Goal: Communication & Community: Answer question/provide support

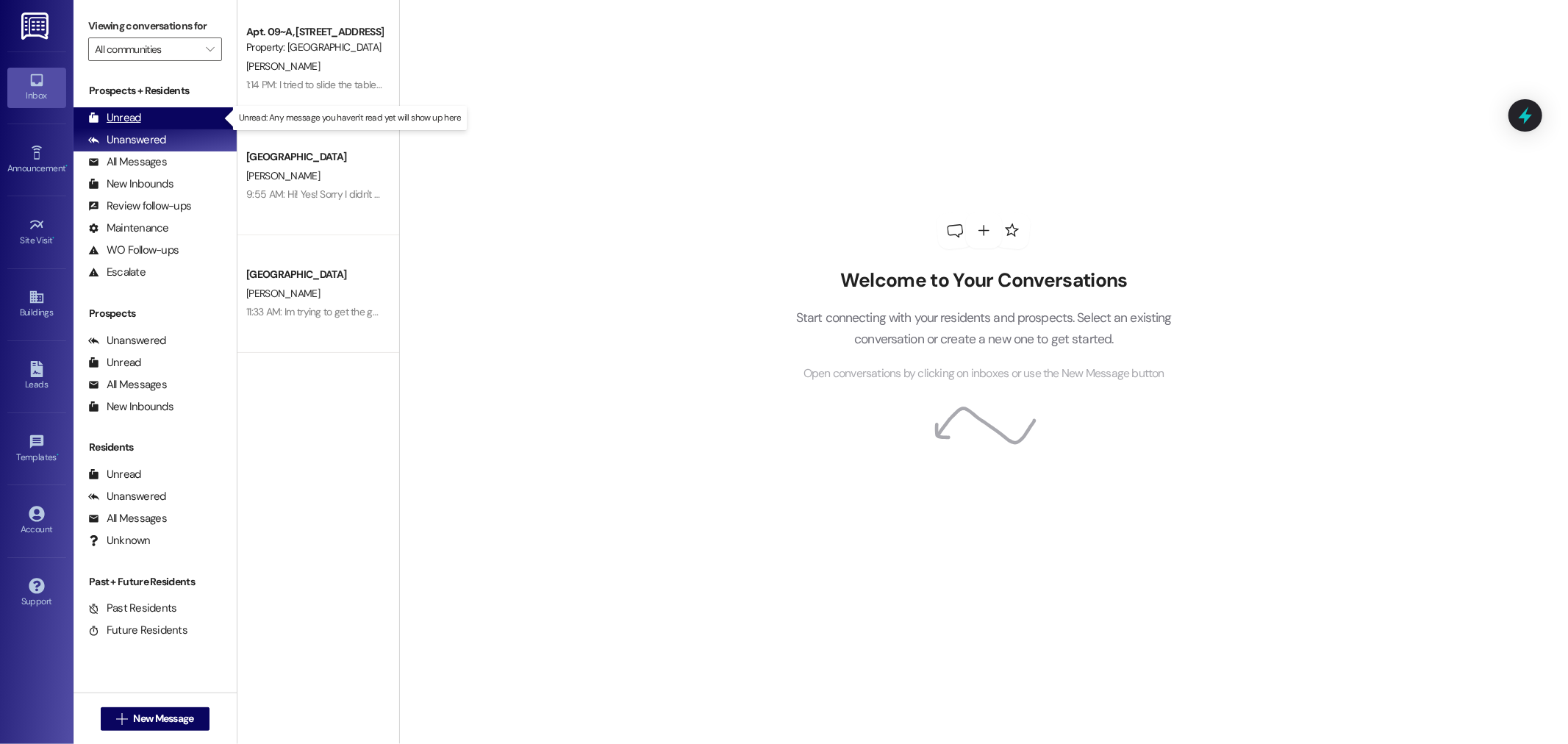
click at [114, 118] on div "Unread" at bounding box center [114, 118] width 53 height 15
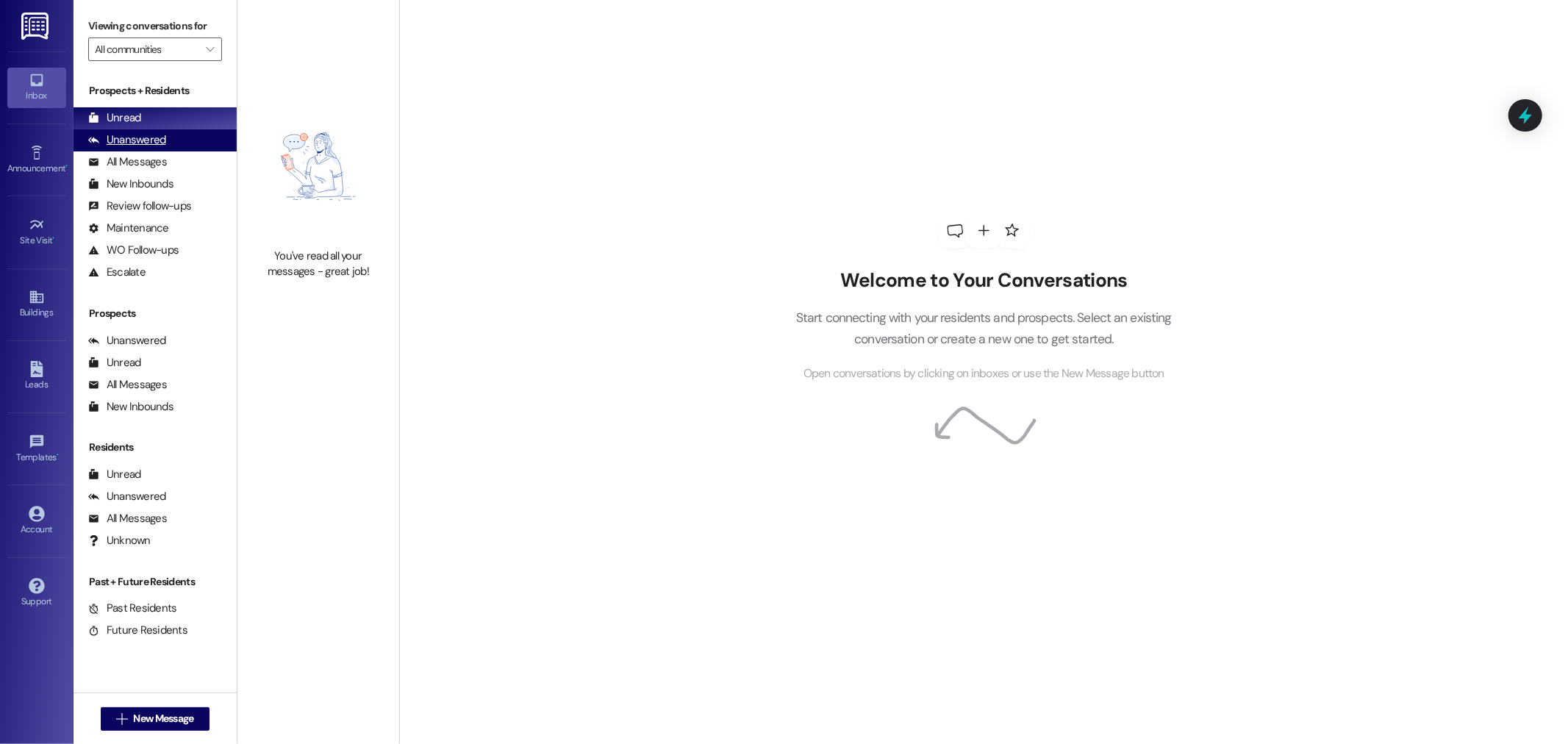
click at [129, 136] on div "Unanswered" at bounding box center [127, 140] width 78 height 15
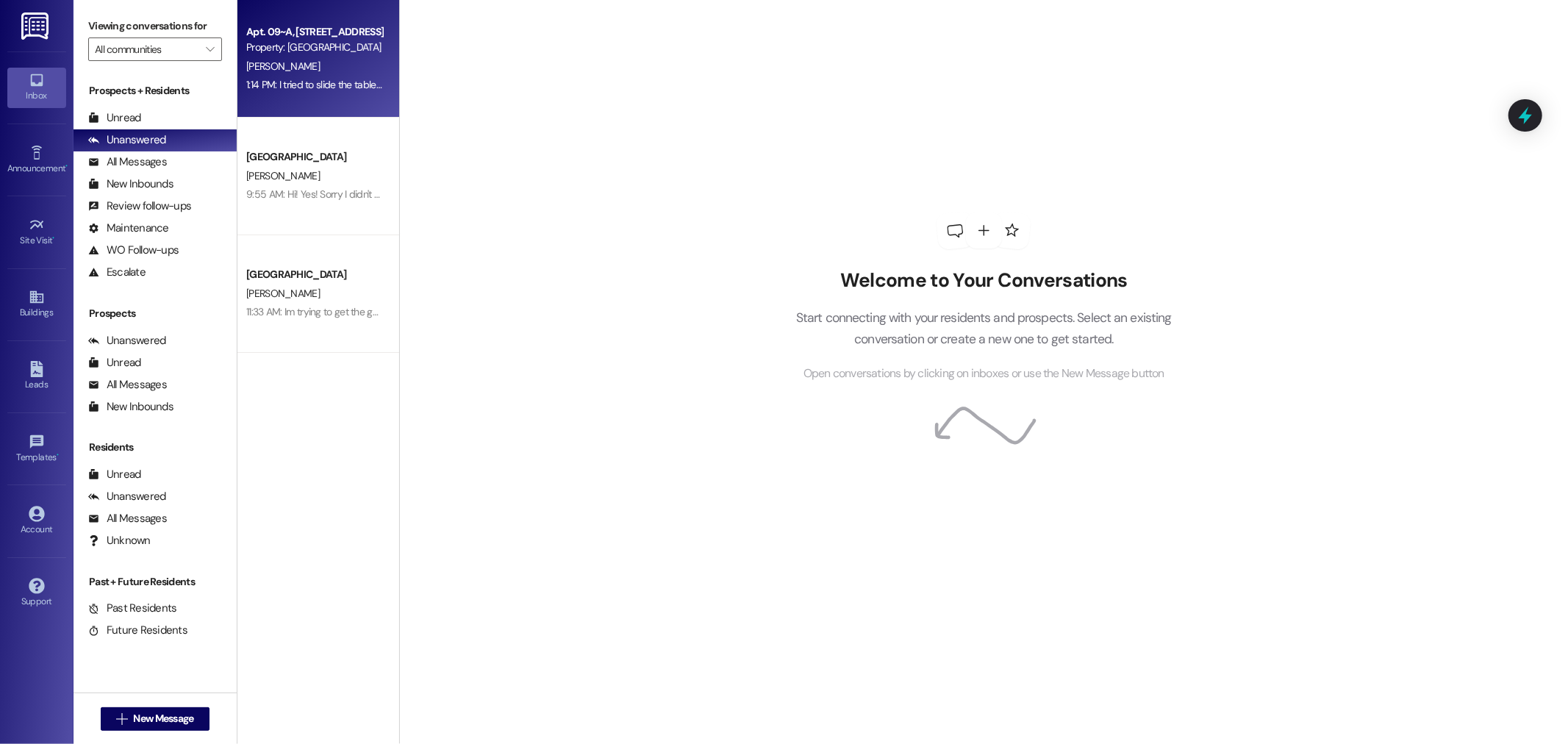
click at [309, 51] on div "Property: [GEOGRAPHIC_DATA]" at bounding box center [314, 47] width 136 height 15
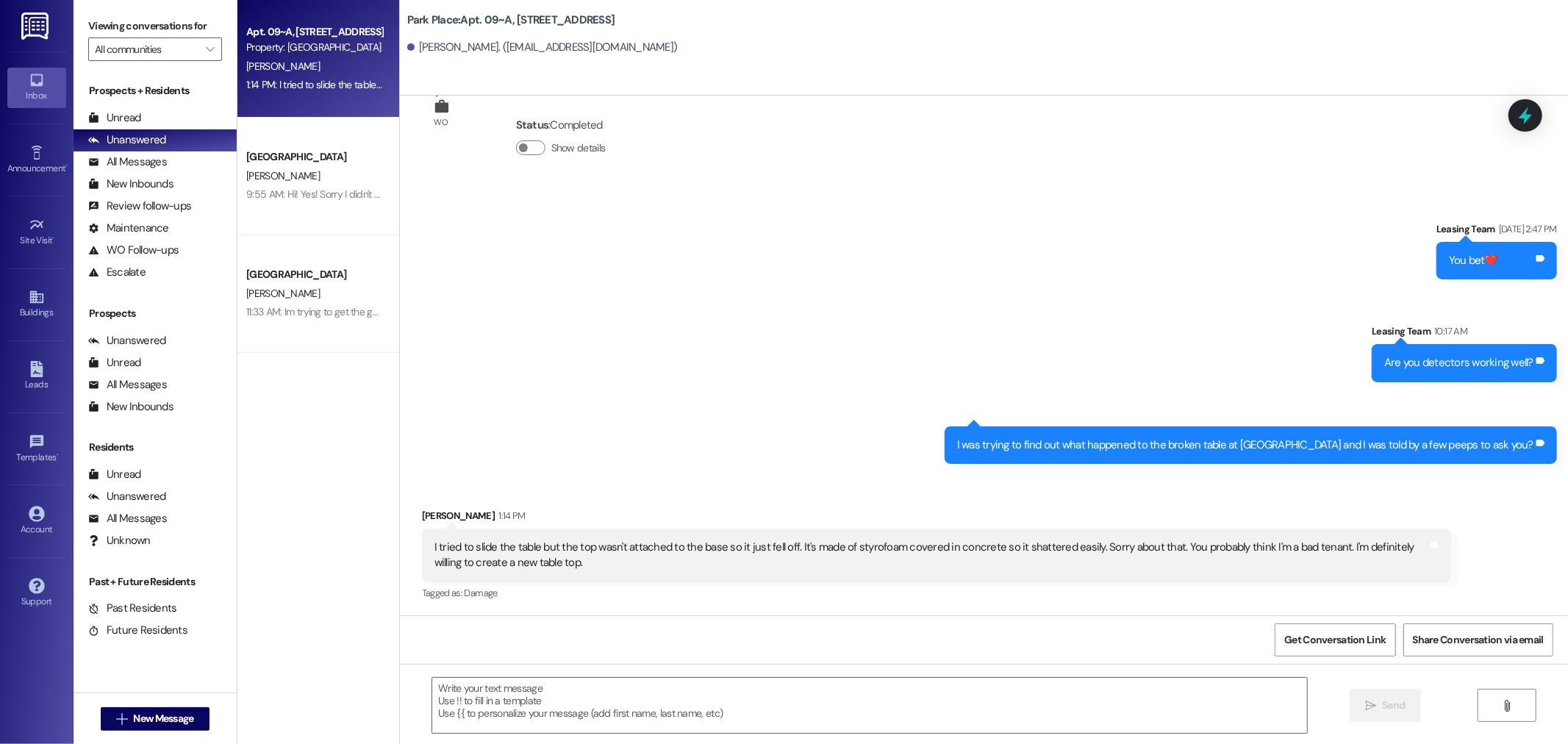
scroll to position [4355, 0]
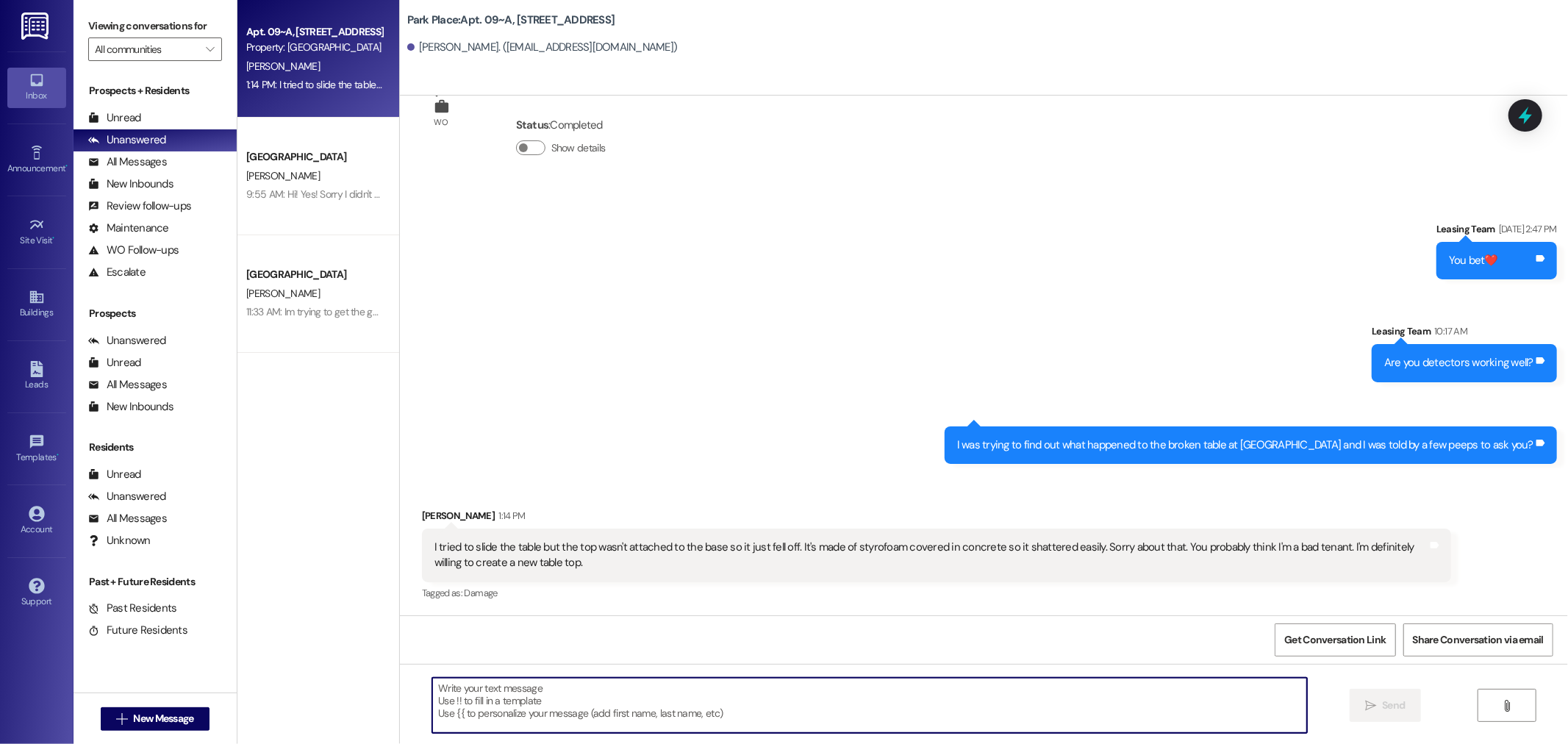
click at [464, 691] on textarea at bounding box center [870, 706] width 875 height 55
click at [459, 700] on textarea at bounding box center [870, 706] width 875 height 55
type textarea "Hi [PERSON_NAME], that is ok. I will look into finding something. Thank you for…"
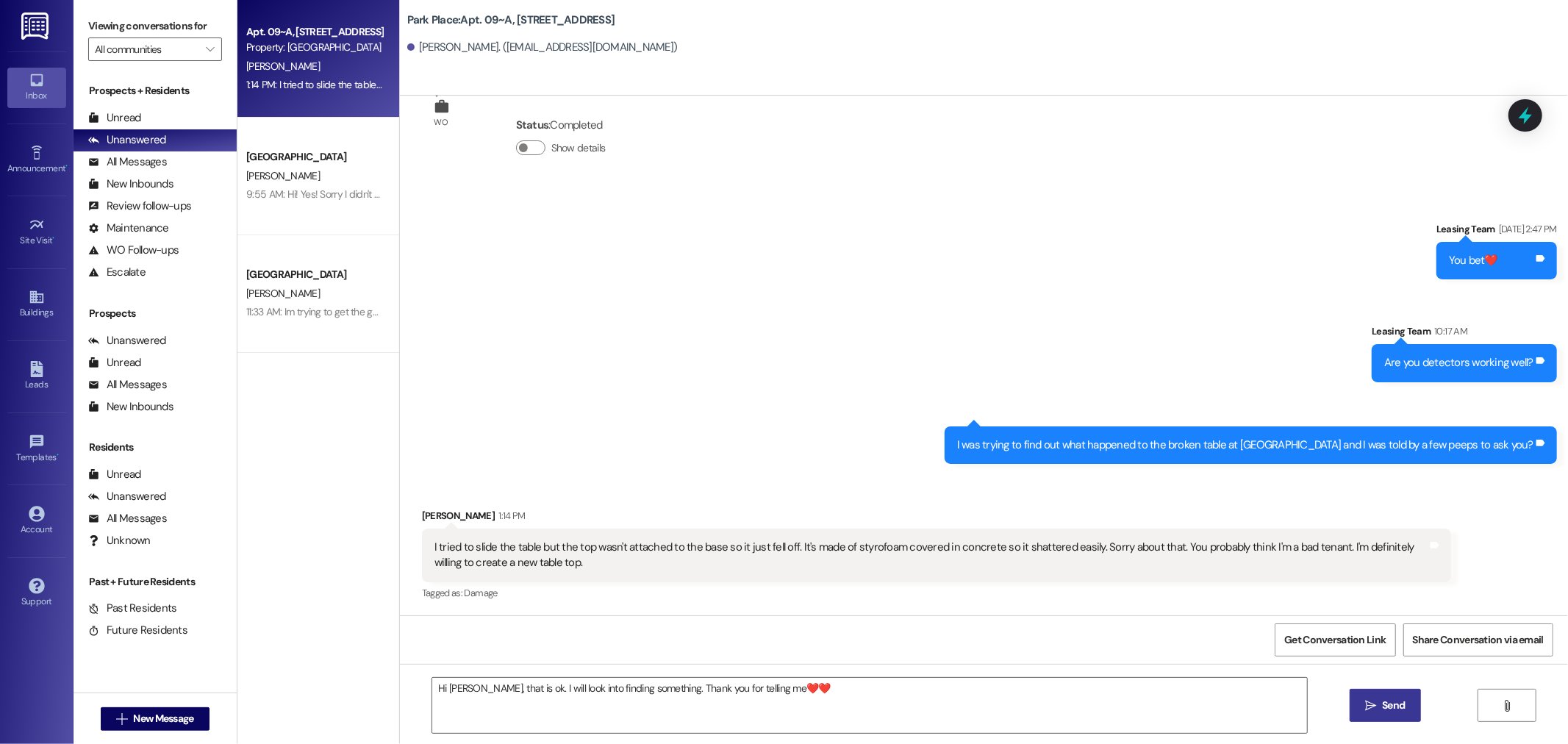
click at [1392, 712] on span "Send" at bounding box center [1393, 705] width 23 height 15
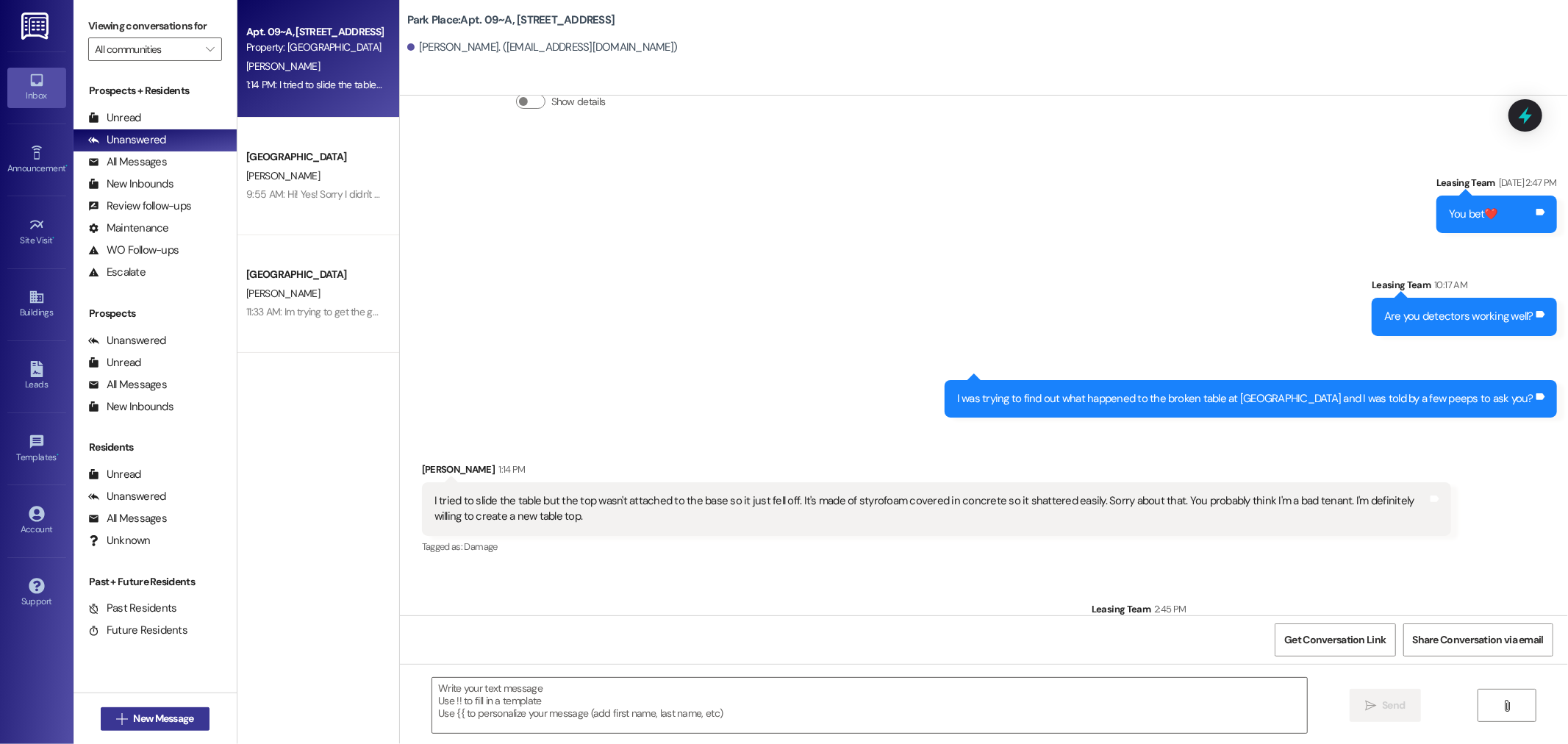
click at [134, 720] on span "New Message" at bounding box center [163, 719] width 60 height 15
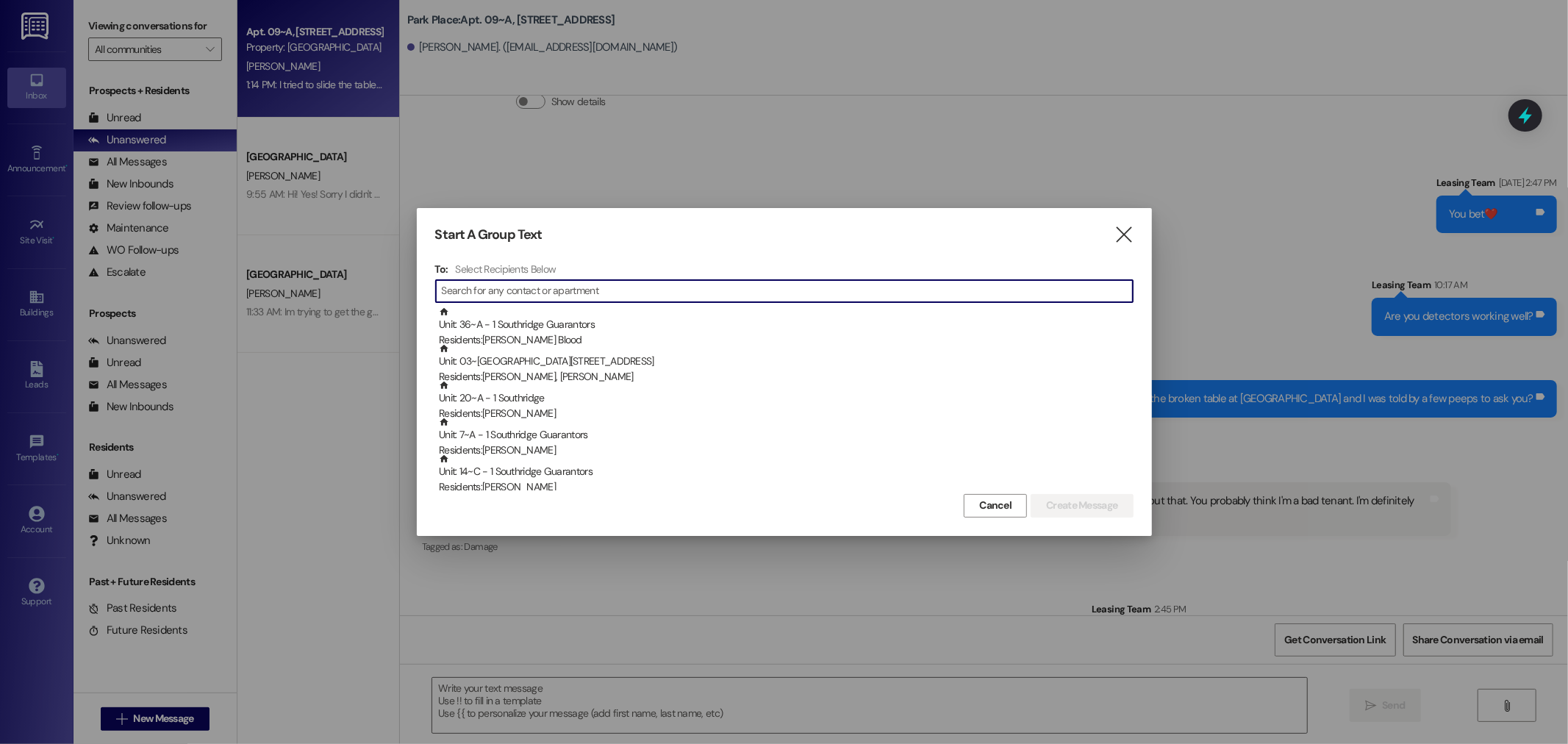
click at [472, 288] on input at bounding box center [787, 291] width 691 height 20
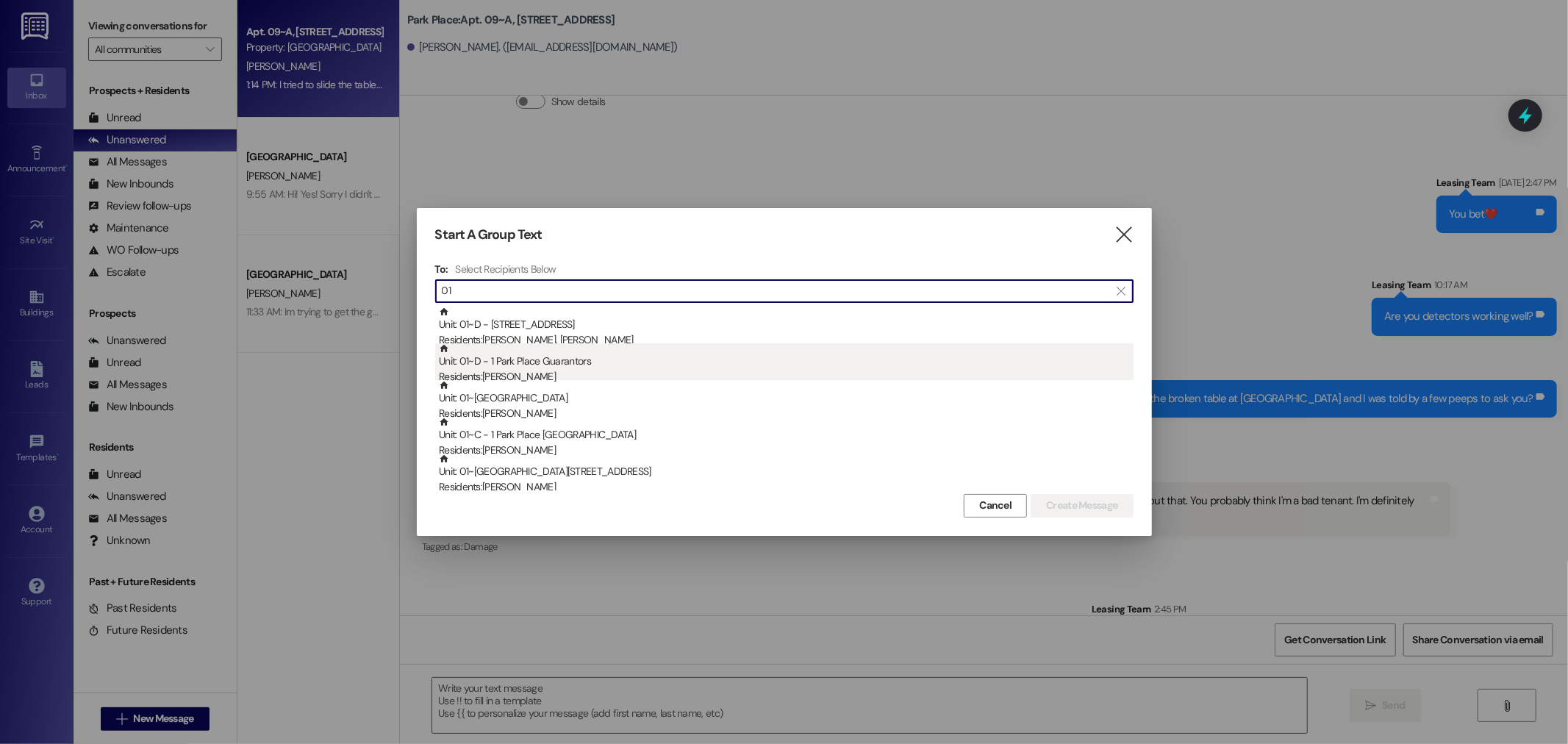
click at [504, 373] on div "Residents: [PERSON_NAME]" at bounding box center [787, 377] width 695 height 15
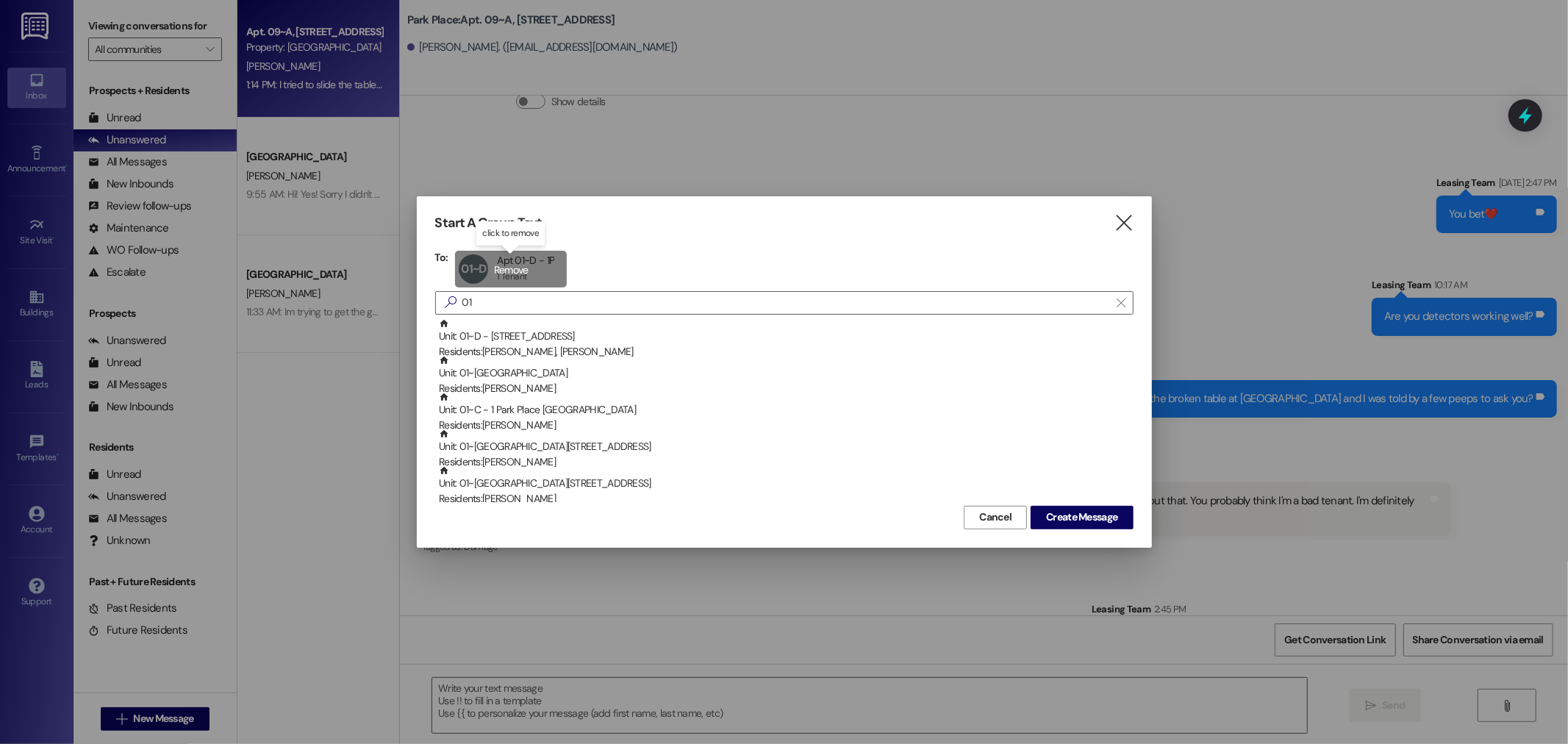
click at [512, 261] on div "01~D Apt 01~D - 1P Apt 01~D - 1P 1 Tenant 1 Tenant click to remove" at bounding box center [512, 269] width 112 height 37
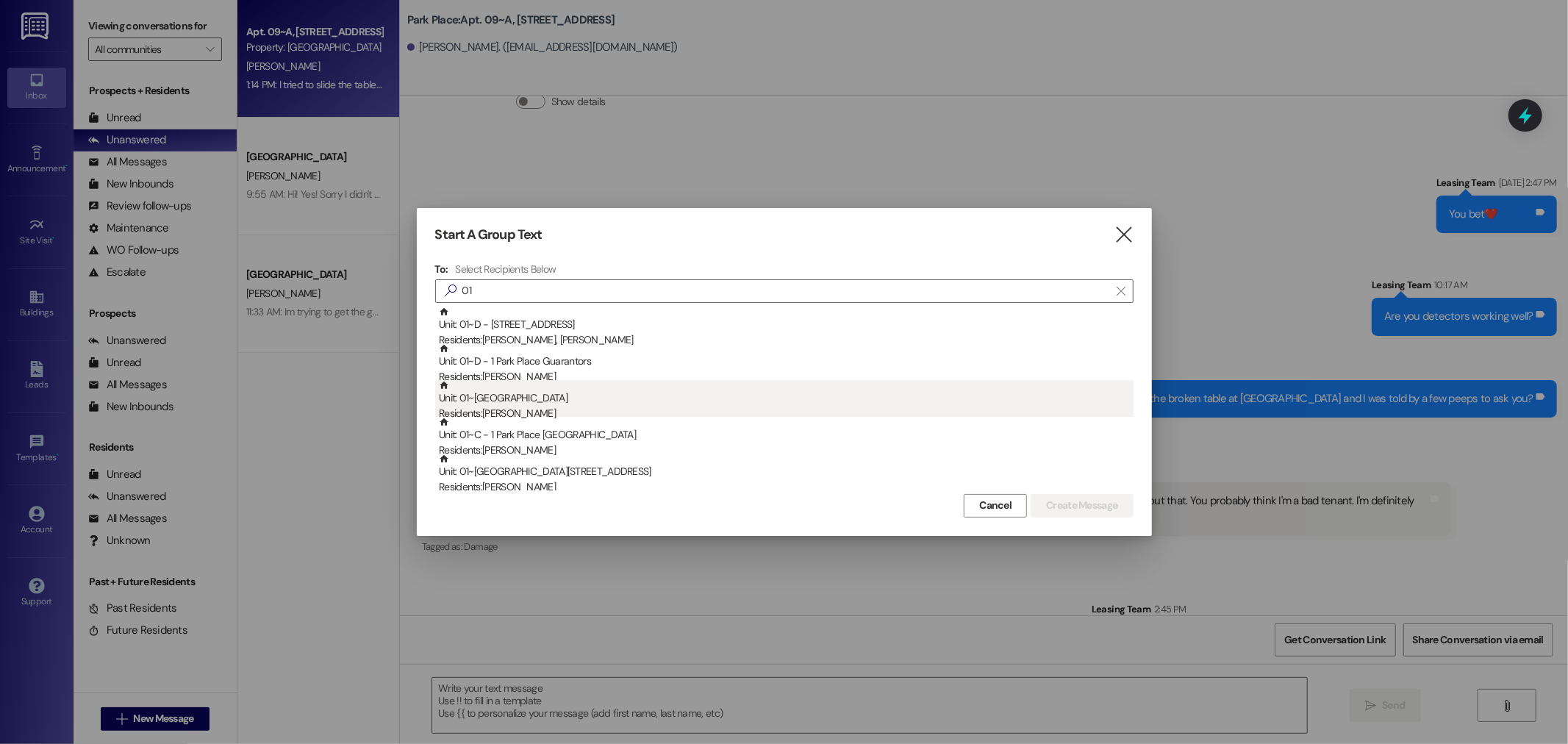
click at [522, 400] on div "Unit: 01~C - 1 Park Place Residents: [PERSON_NAME]" at bounding box center [787, 401] width 695 height 42
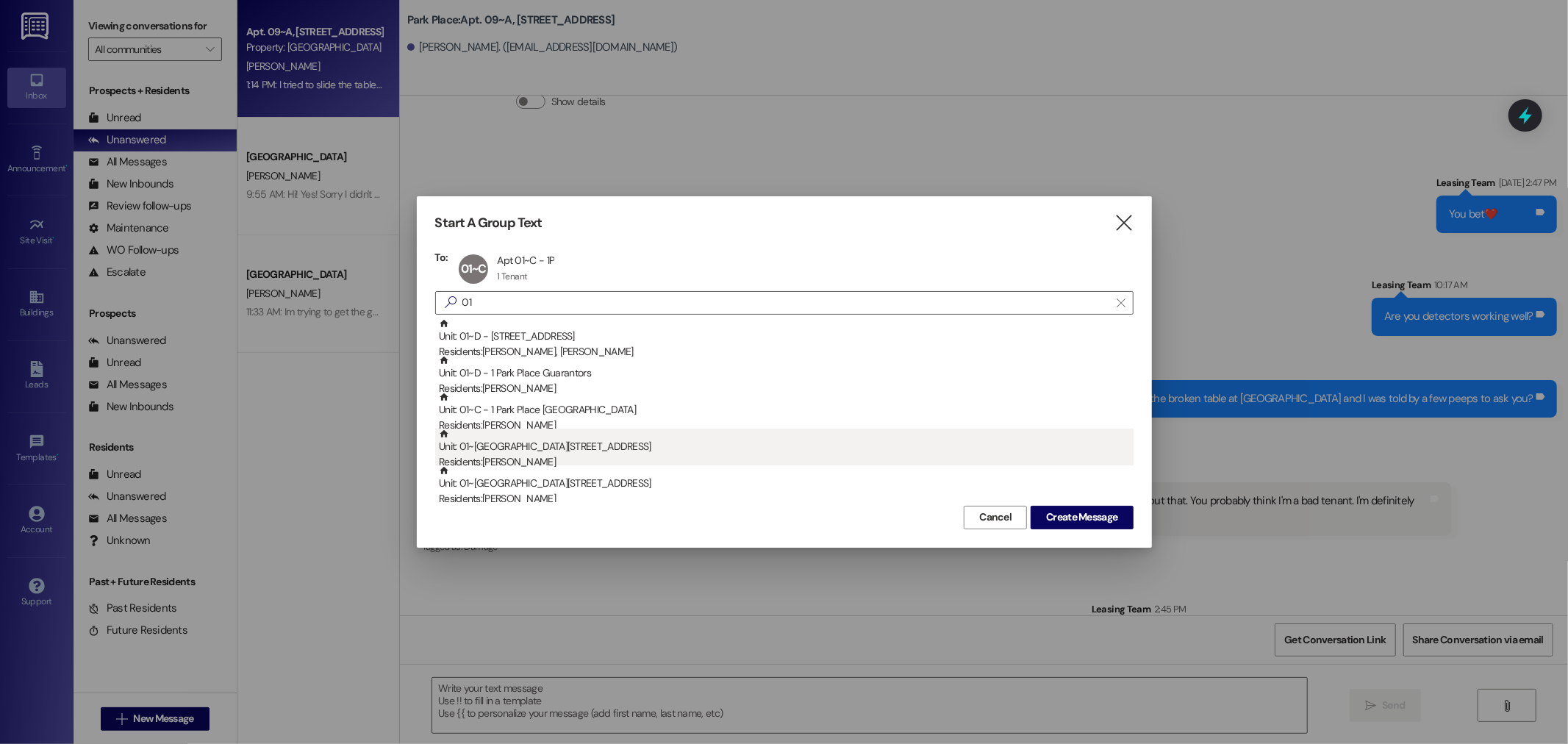
click at [528, 452] on div "Unit: 01~E - 1 Park Place Residents: [PERSON_NAME]" at bounding box center [787, 450] width 695 height 42
click at [523, 455] on div "Residents: [PERSON_NAME]" at bounding box center [787, 462] width 695 height 15
click at [535, 450] on div "Unit: 01~F - 1 Park Place Residents: [PERSON_NAME], [PERSON_NAME]" at bounding box center [787, 450] width 695 height 42
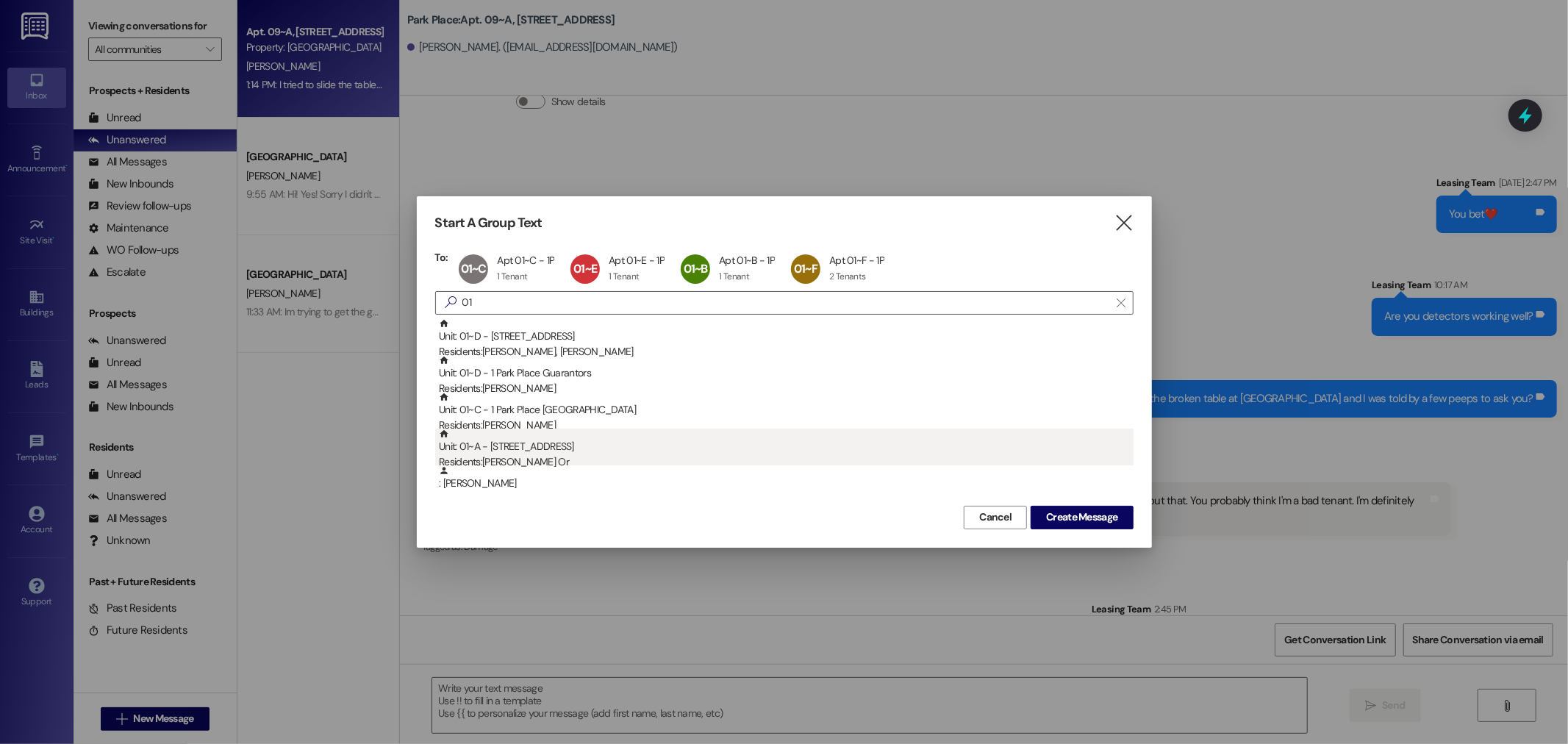
click at [525, 452] on div "Unit: 01~A - 1 Park Place Residents: [PERSON_NAME][GEOGRAPHIC_DATA]" at bounding box center [787, 450] width 695 height 42
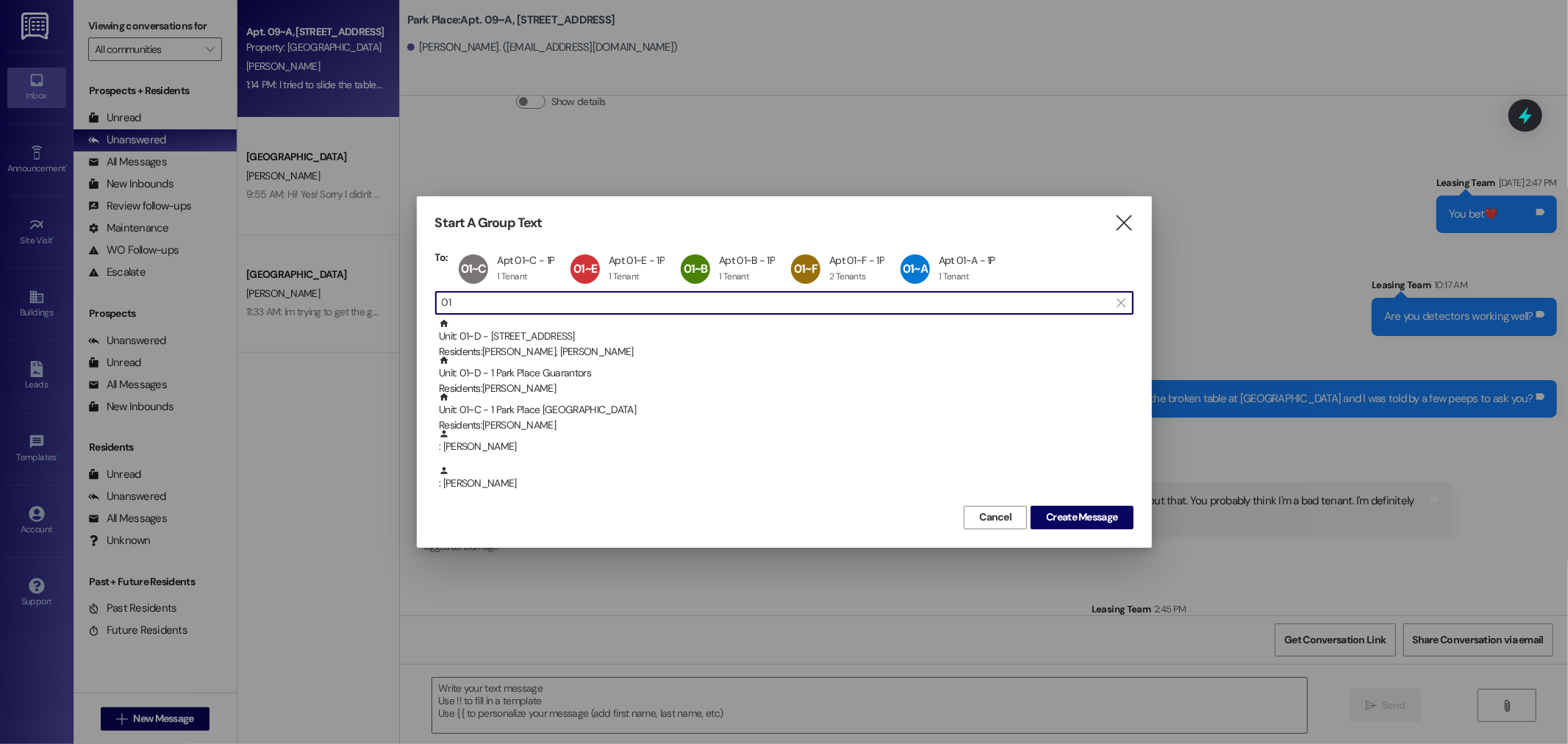
click at [495, 305] on input "01" at bounding box center [775, 302] width 667 height 20
drag, startPoint x: 497, startPoint y: 301, endPoint x: 417, endPoint y: 302, distance: 80.0
click at [417, 302] on div "Start A Group Text  To: 01~C Apt 01~C - 1P Apt 01~C - 1P 1 Tenant 1 Tenant cli…" at bounding box center [784, 372] width 736 height 351
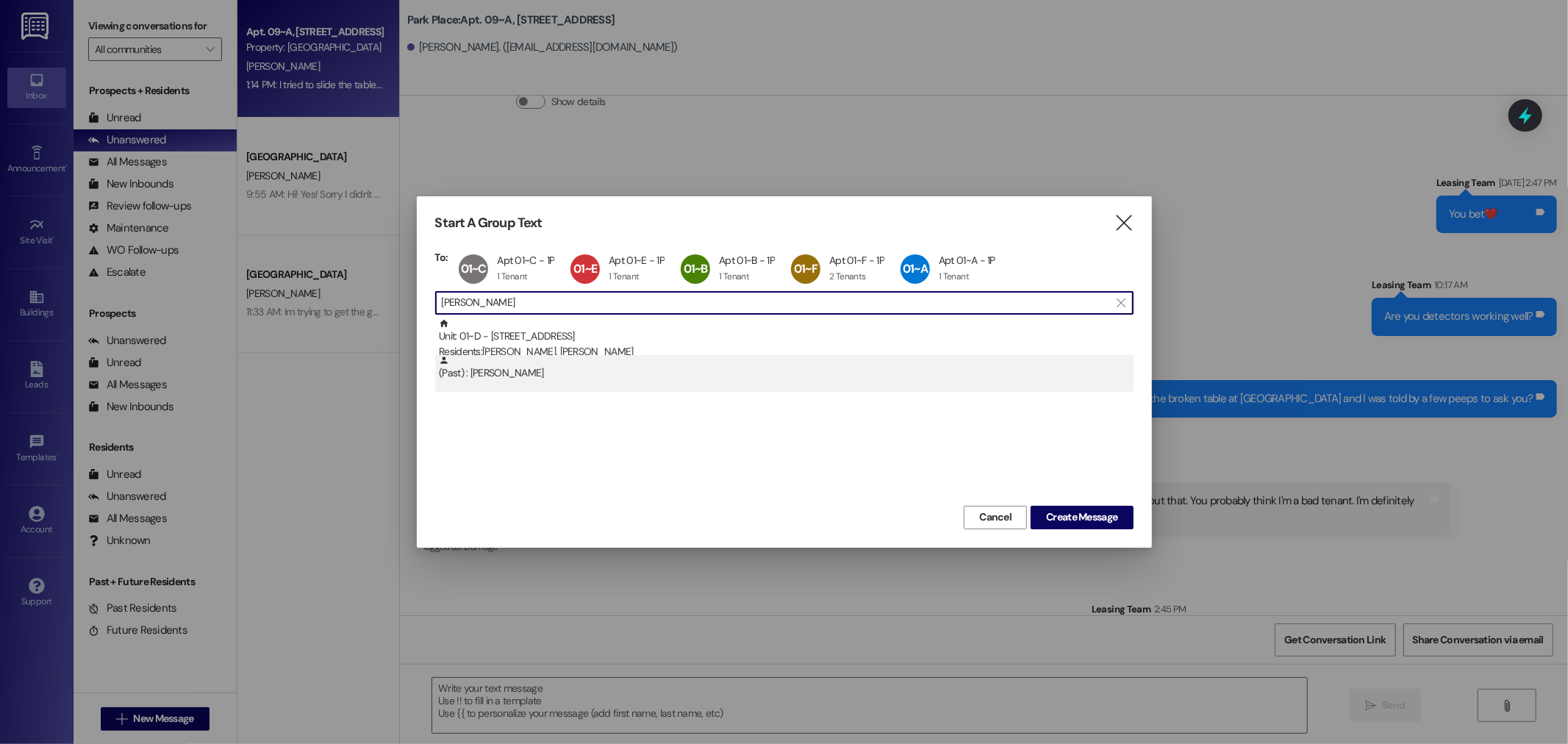
type input "[PERSON_NAME]"
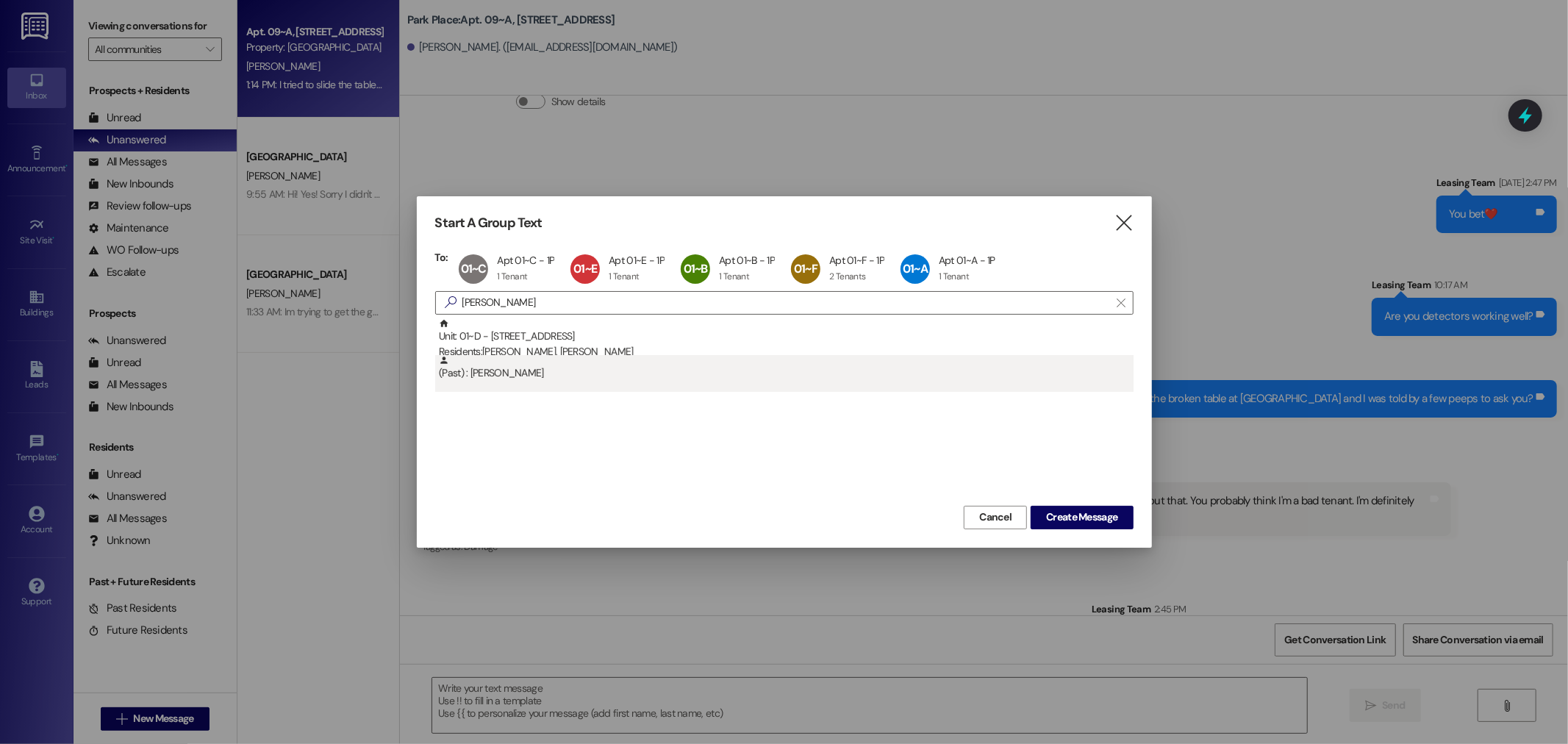
click at [502, 374] on div "(Past) : [PERSON_NAME]" at bounding box center [787, 368] width 695 height 26
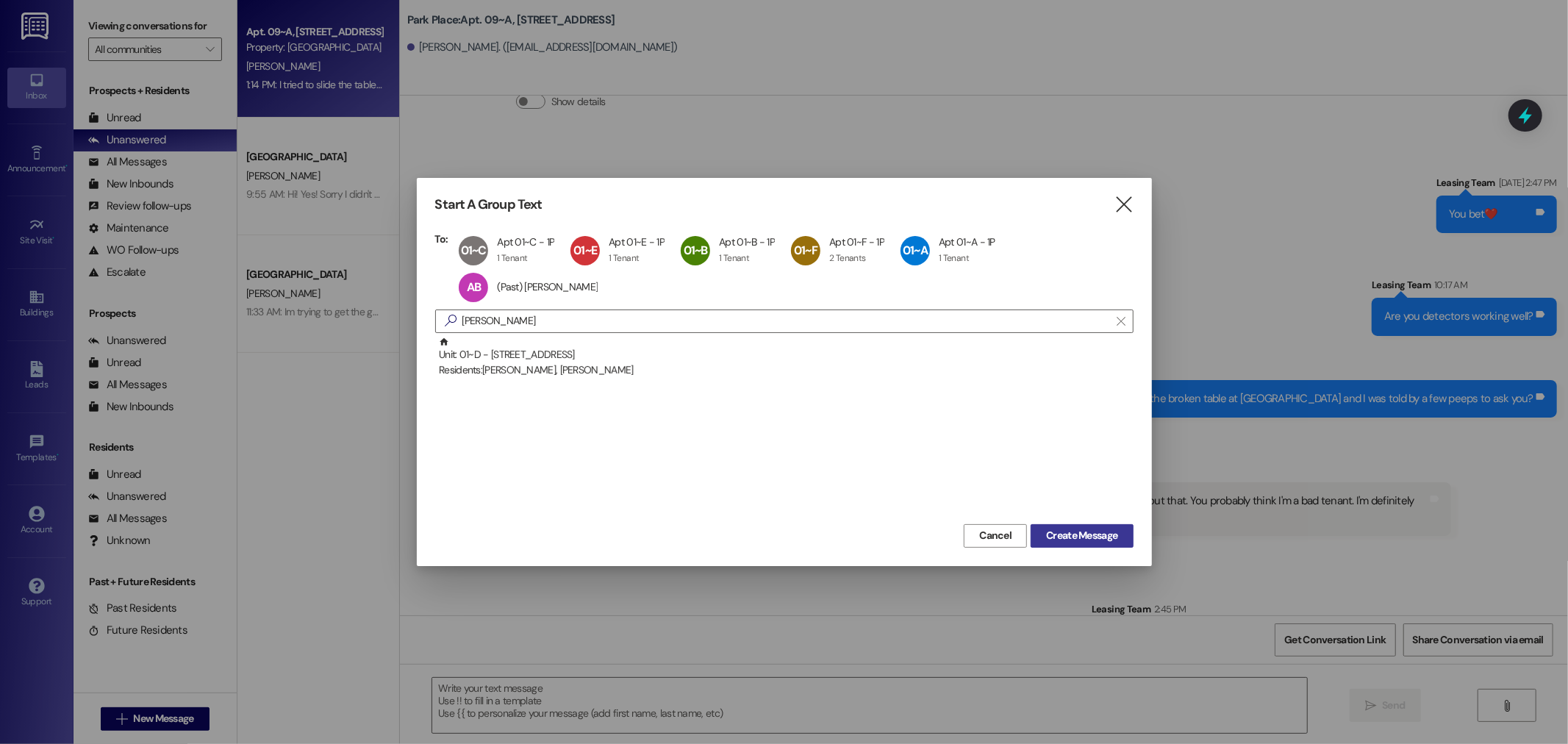
click at [1088, 535] on span "Create Message" at bounding box center [1082, 535] width 71 height 15
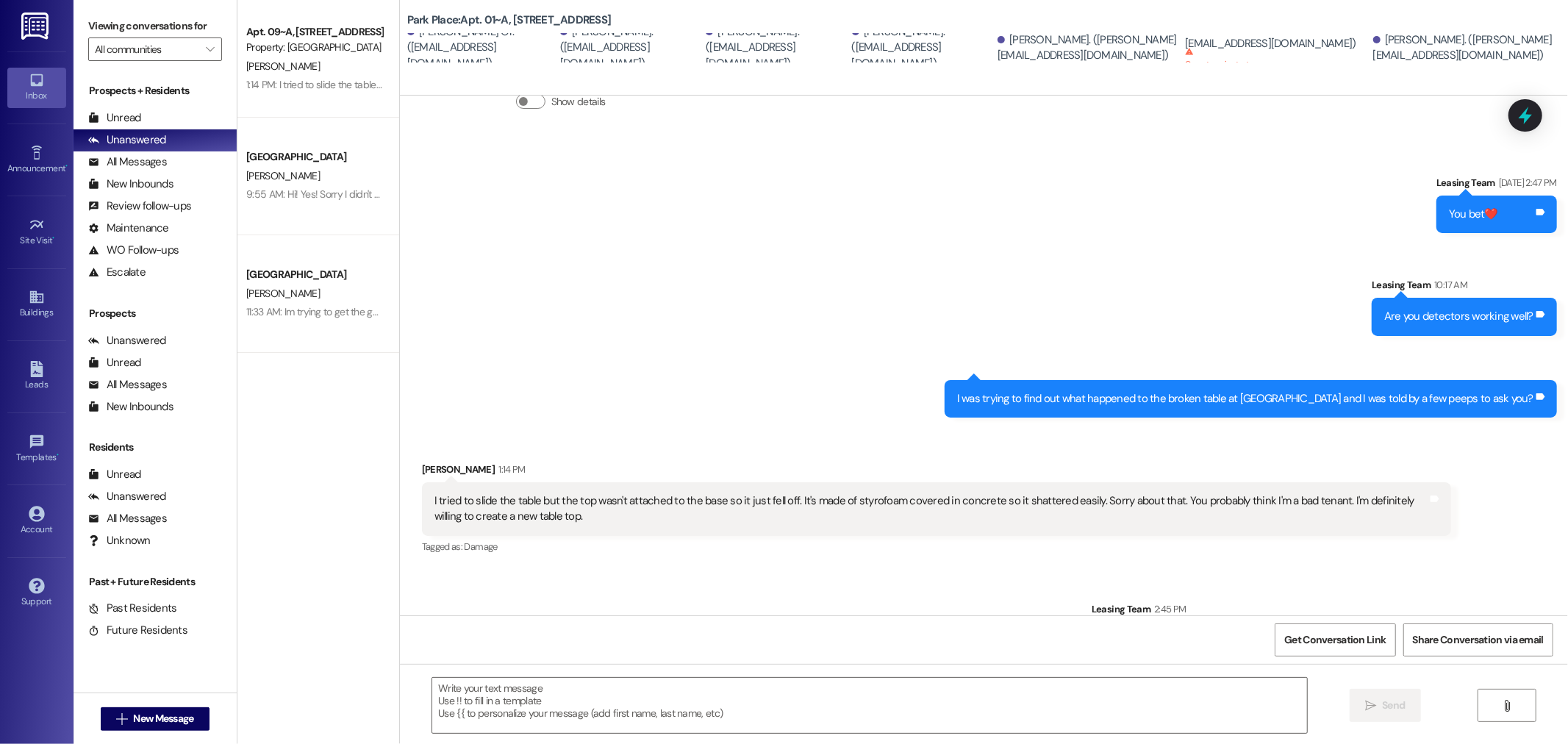
scroll to position [0, 0]
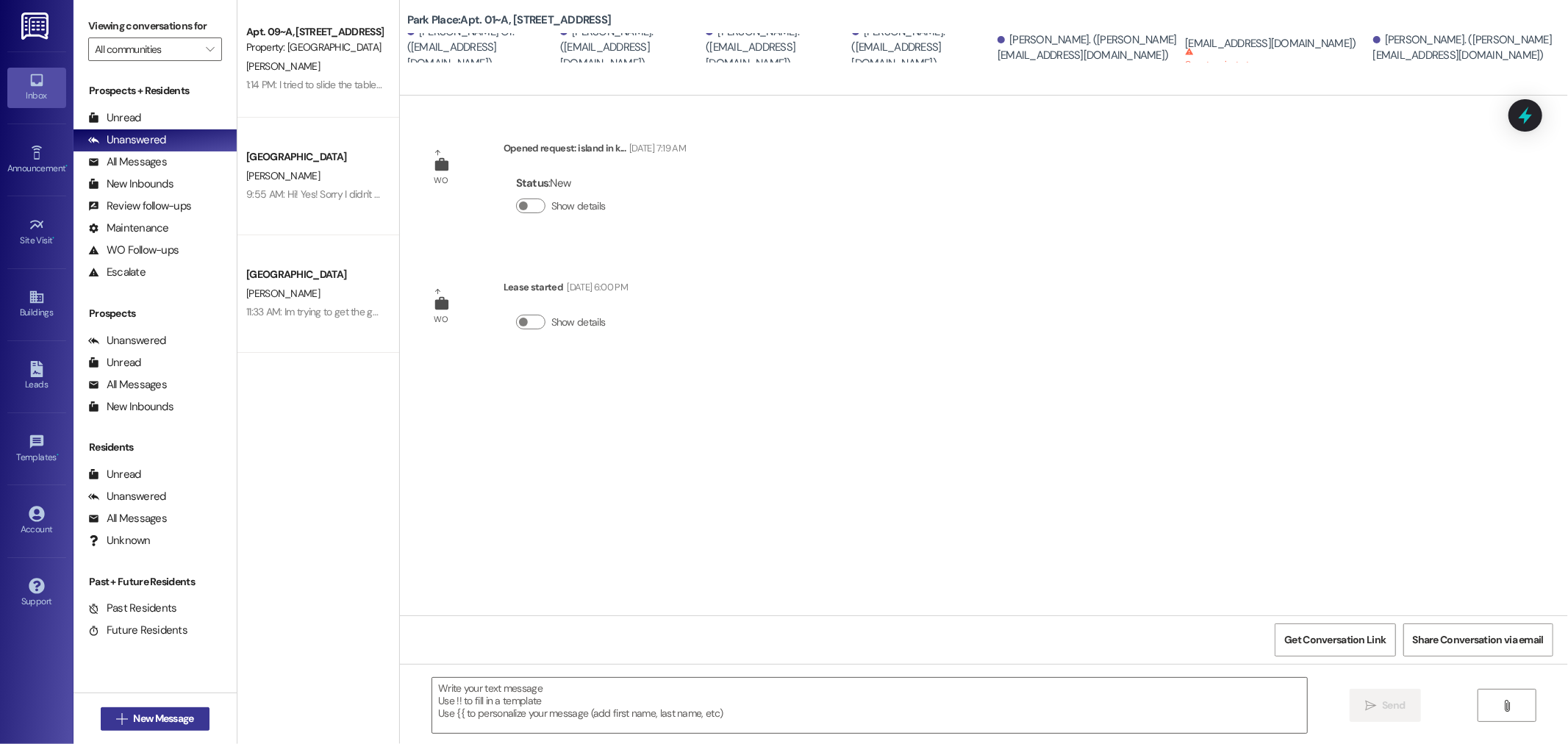
click at [141, 715] on span "New Message" at bounding box center [163, 719] width 60 height 15
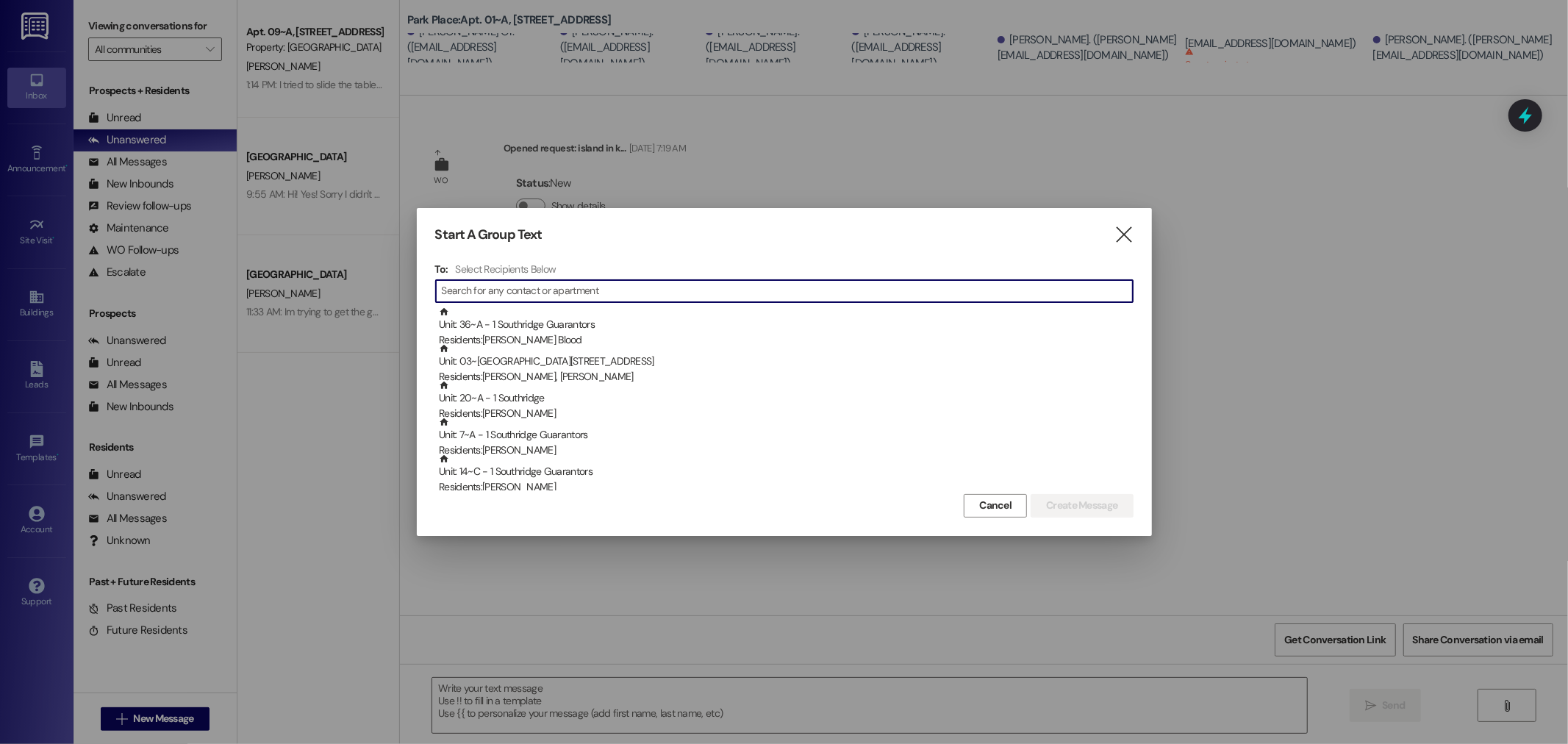
click at [465, 291] on input at bounding box center [787, 291] width 691 height 20
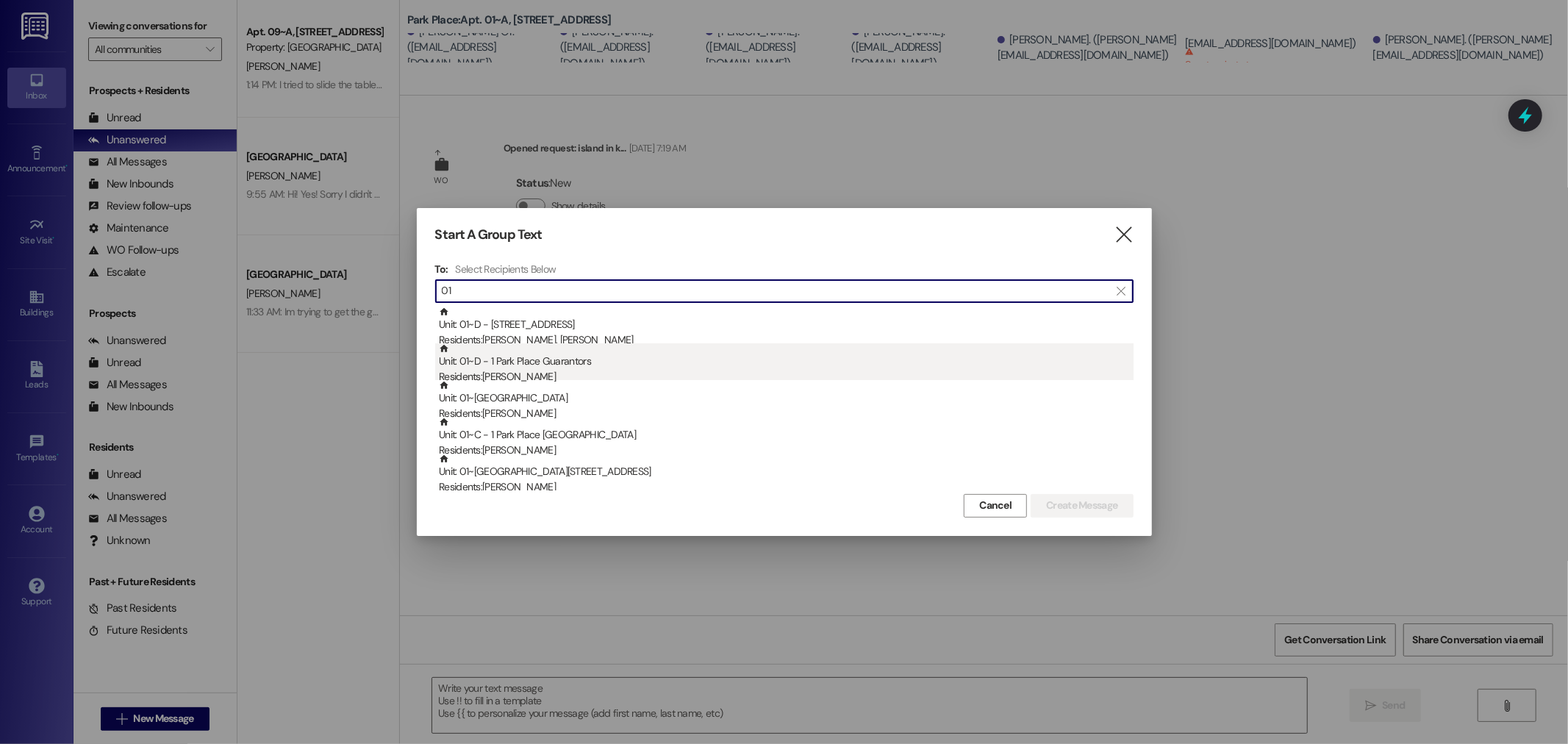
click at [515, 362] on div "Unit: 01~D - 1 Park Place Guarantors Residents: [PERSON_NAME]" at bounding box center [787, 365] width 695 height 42
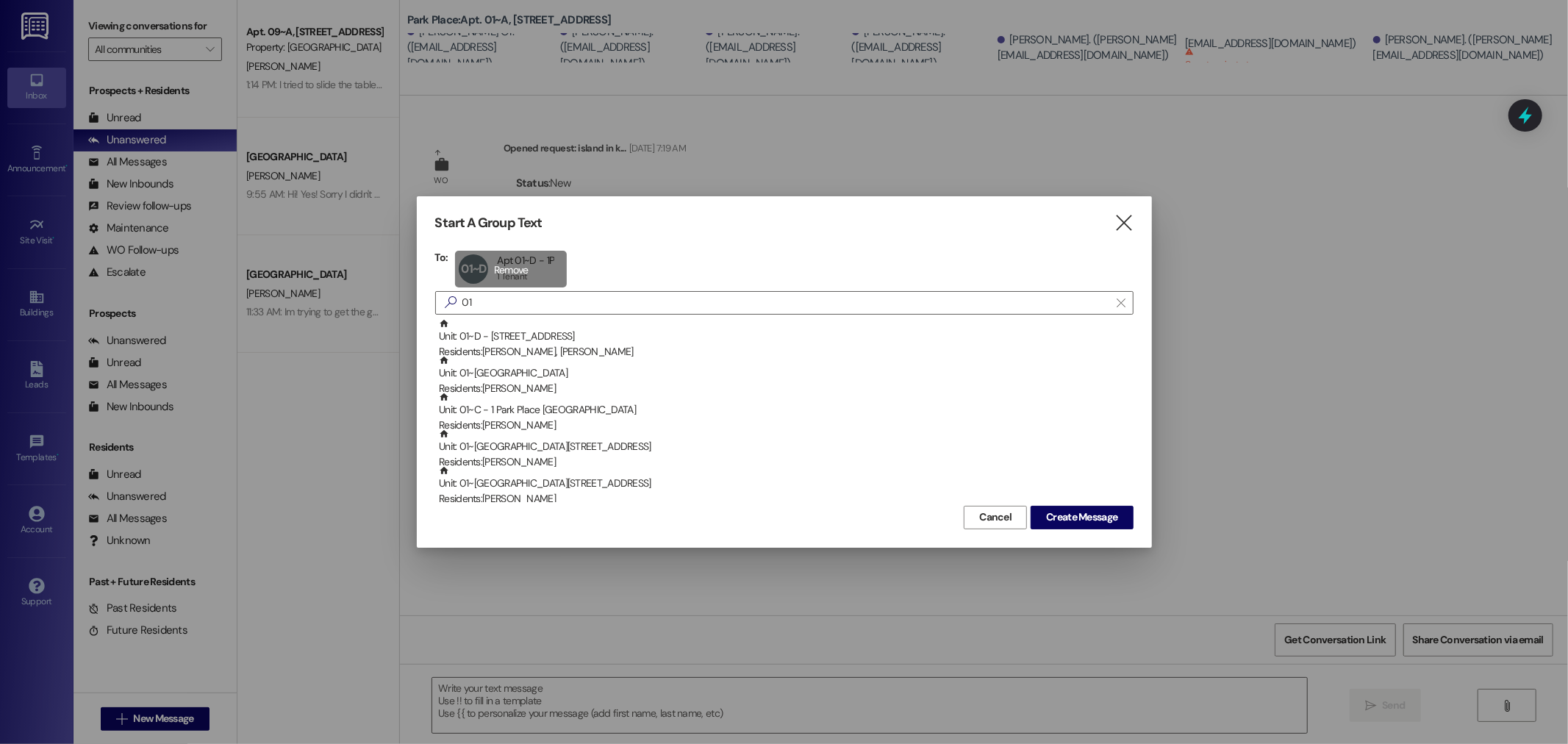
click at [508, 267] on div "01~D Apt 01~D - 1P Apt 01~D - 1P 1 Tenant 1 Tenant click to remove" at bounding box center [512, 269] width 112 height 37
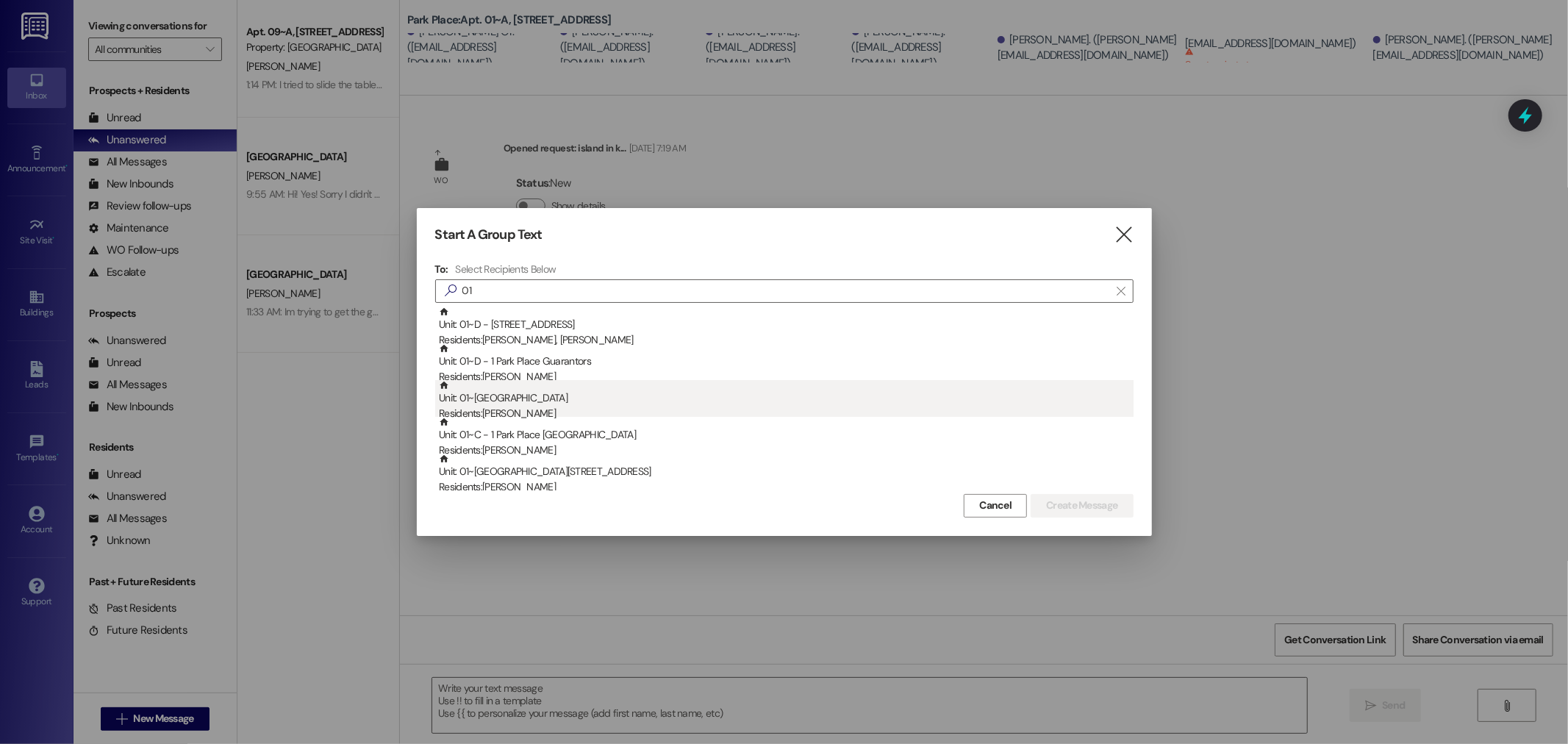
click at [521, 401] on div "Unit: 01~C - 1 Park Place Residents: [PERSON_NAME]" at bounding box center [787, 401] width 695 height 42
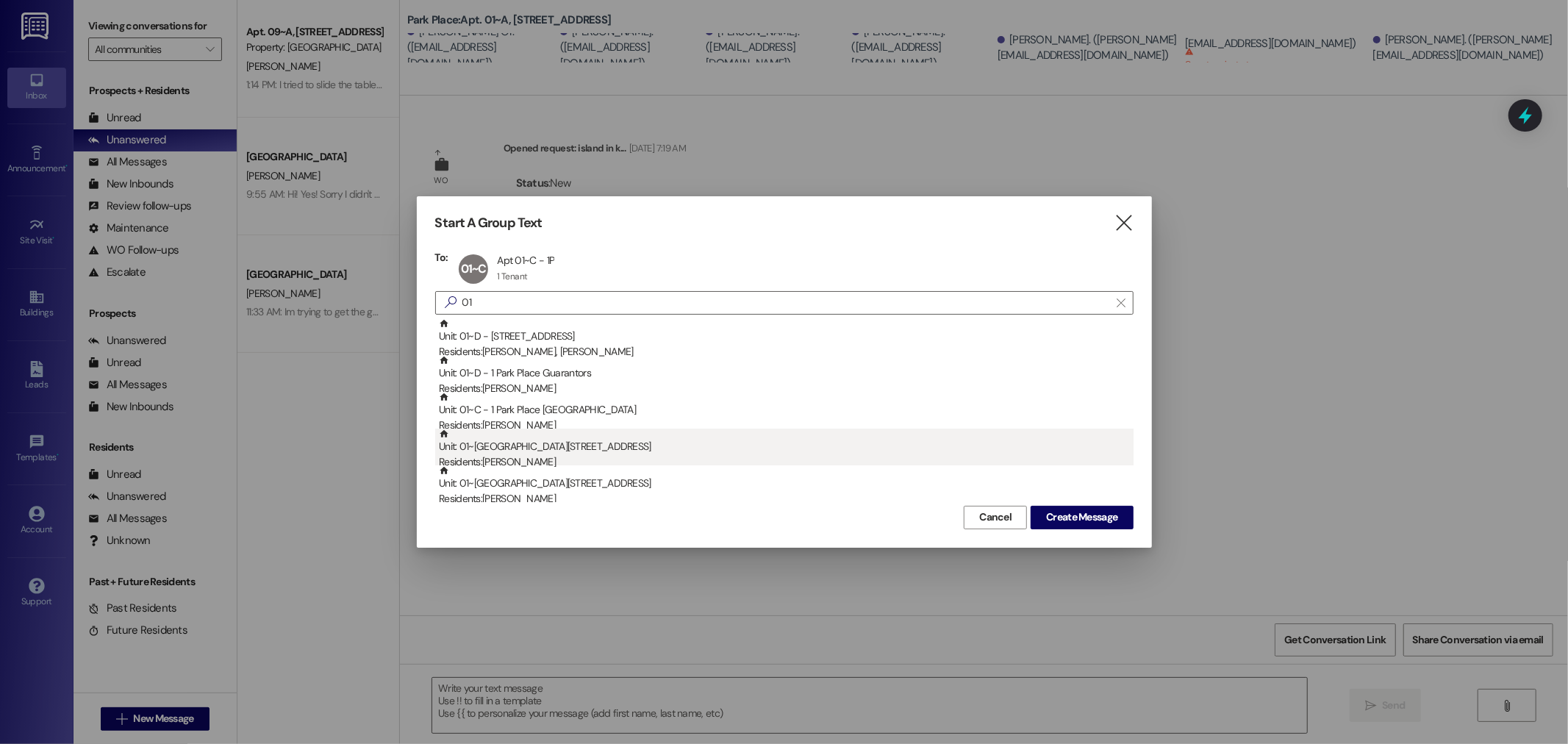
click at [529, 455] on div "Residents: [PERSON_NAME]" at bounding box center [787, 462] width 695 height 15
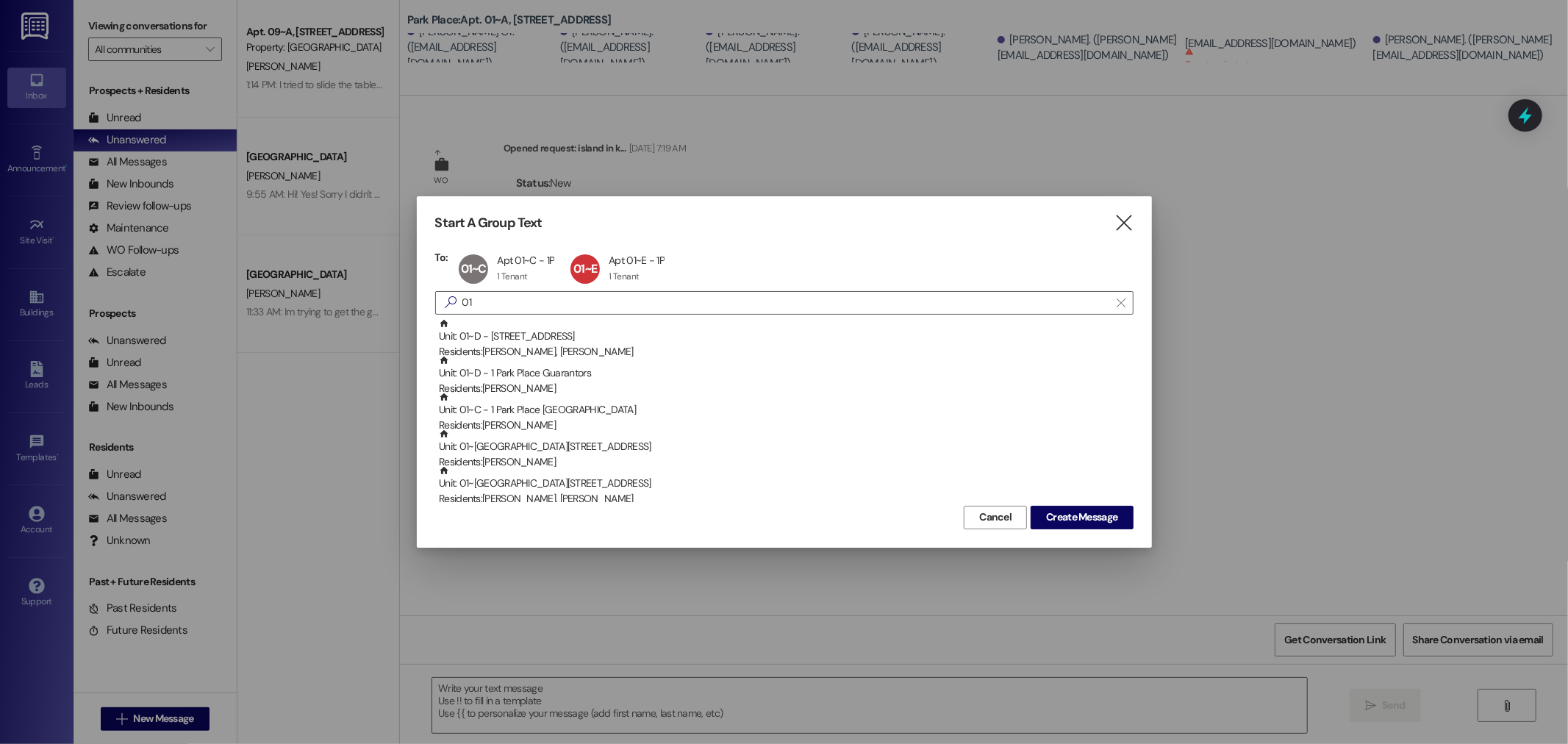
click at [529, 455] on div "Residents: [PERSON_NAME]" at bounding box center [787, 462] width 695 height 15
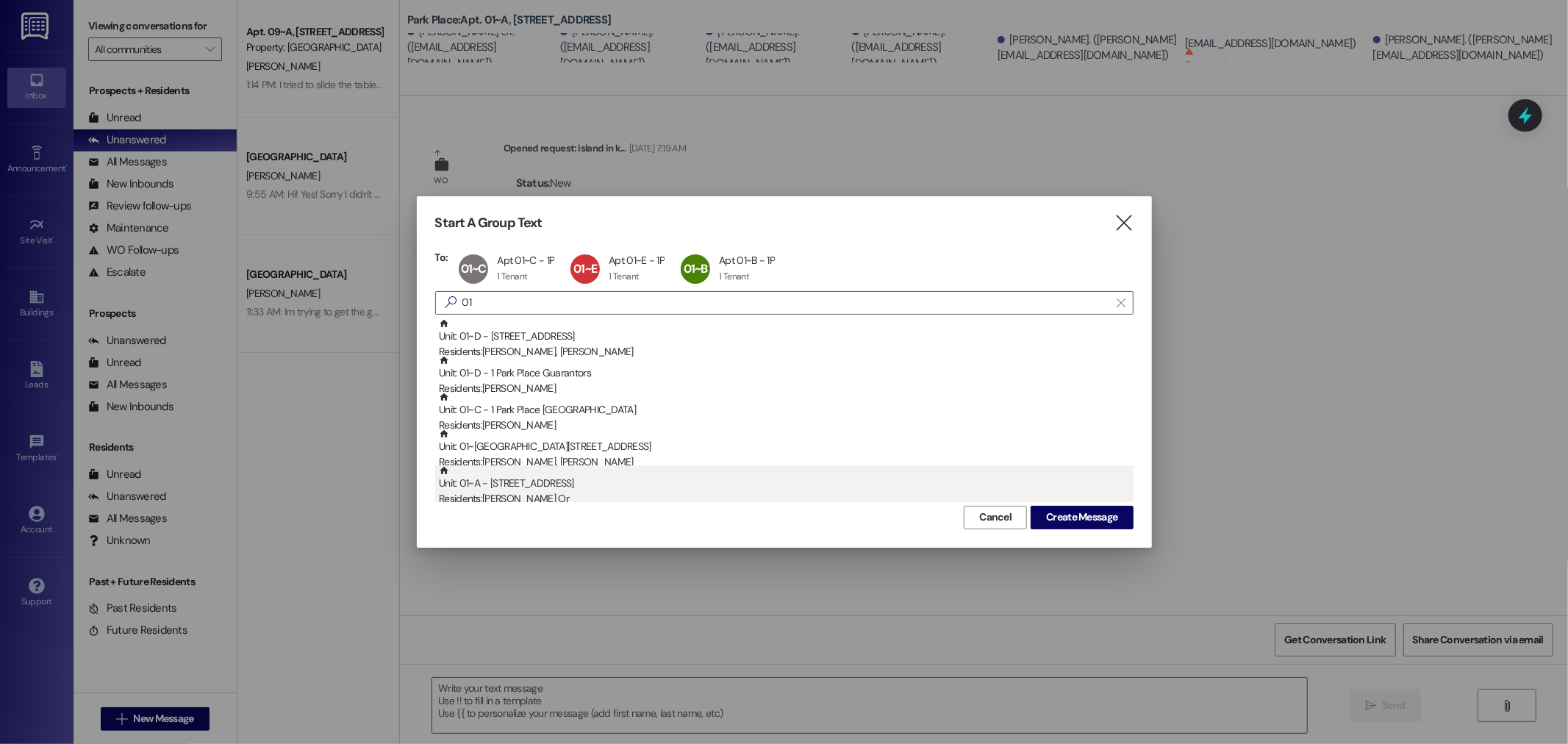
click at [512, 491] on div "Residents: [PERSON_NAME] Or" at bounding box center [787, 499] width 695 height 15
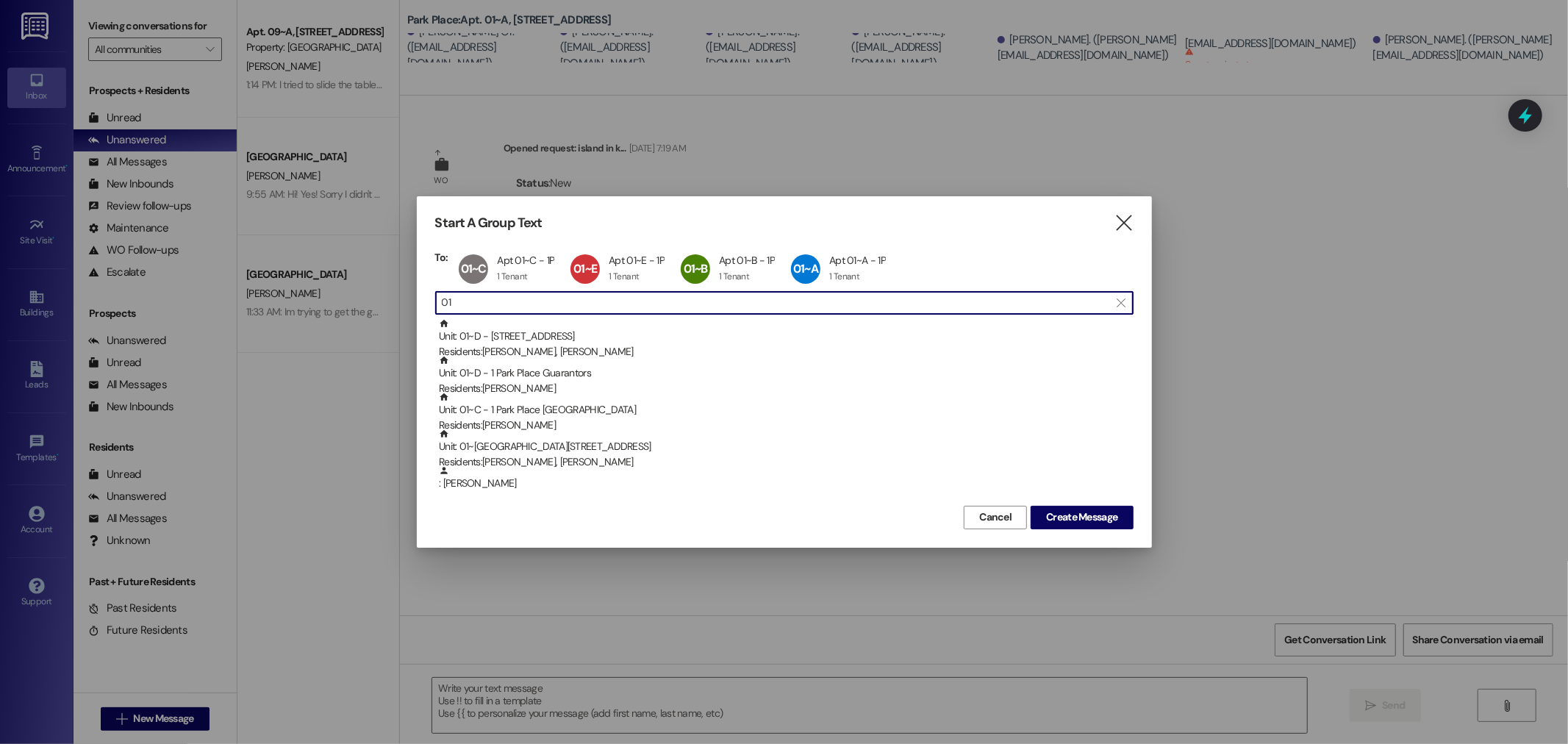
drag, startPoint x: 456, startPoint y: 299, endPoint x: 417, endPoint y: 318, distance: 43.4
click at [359, 301] on div "Start A Group Text  To: 01~C Apt 01~C - 1P Apt 01~C - 1P 1 Tenant 1 Tenant cli…" at bounding box center [784, 372] width 1568 height 744
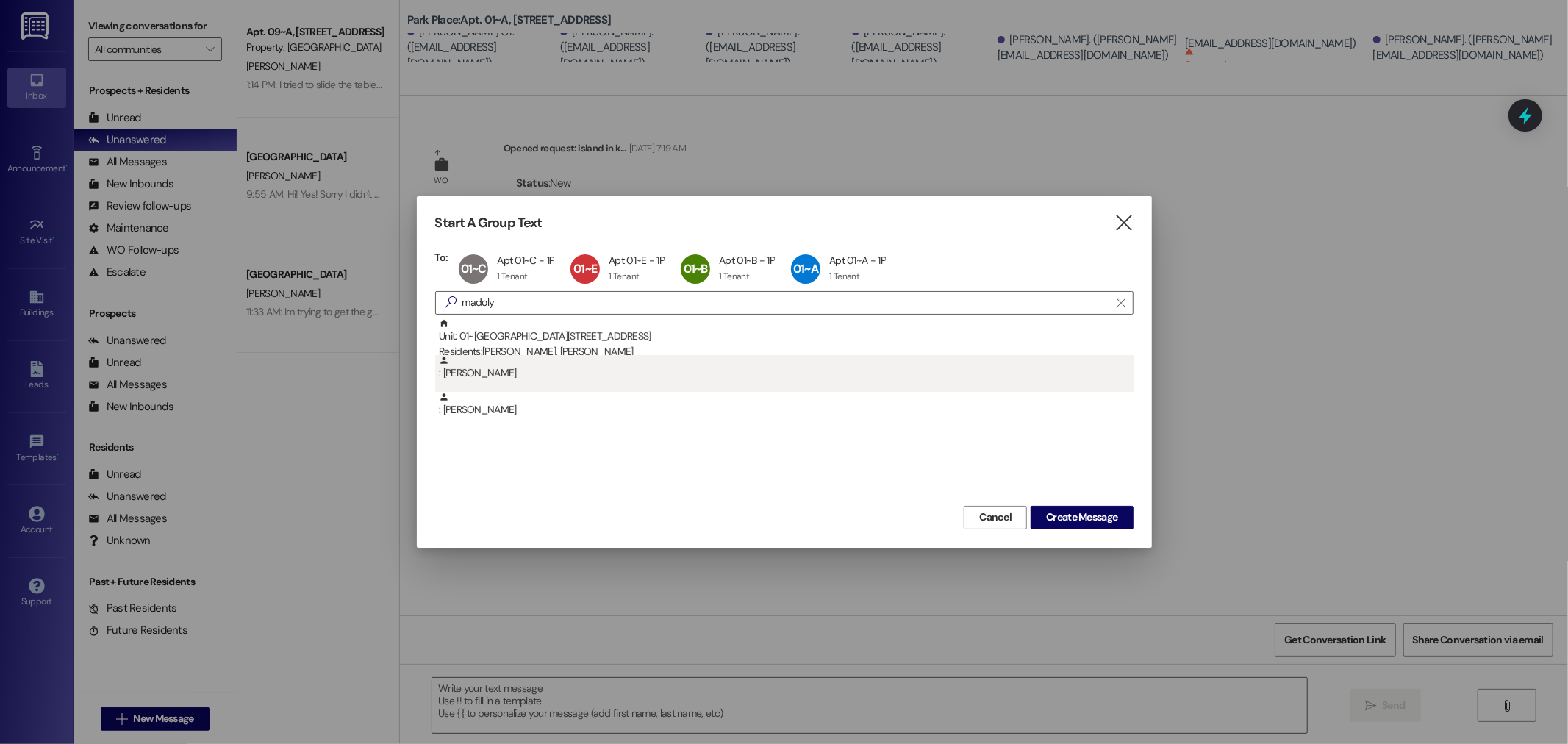
click at [486, 369] on div ": [PERSON_NAME]" at bounding box center [787, 368] width 695 height 26
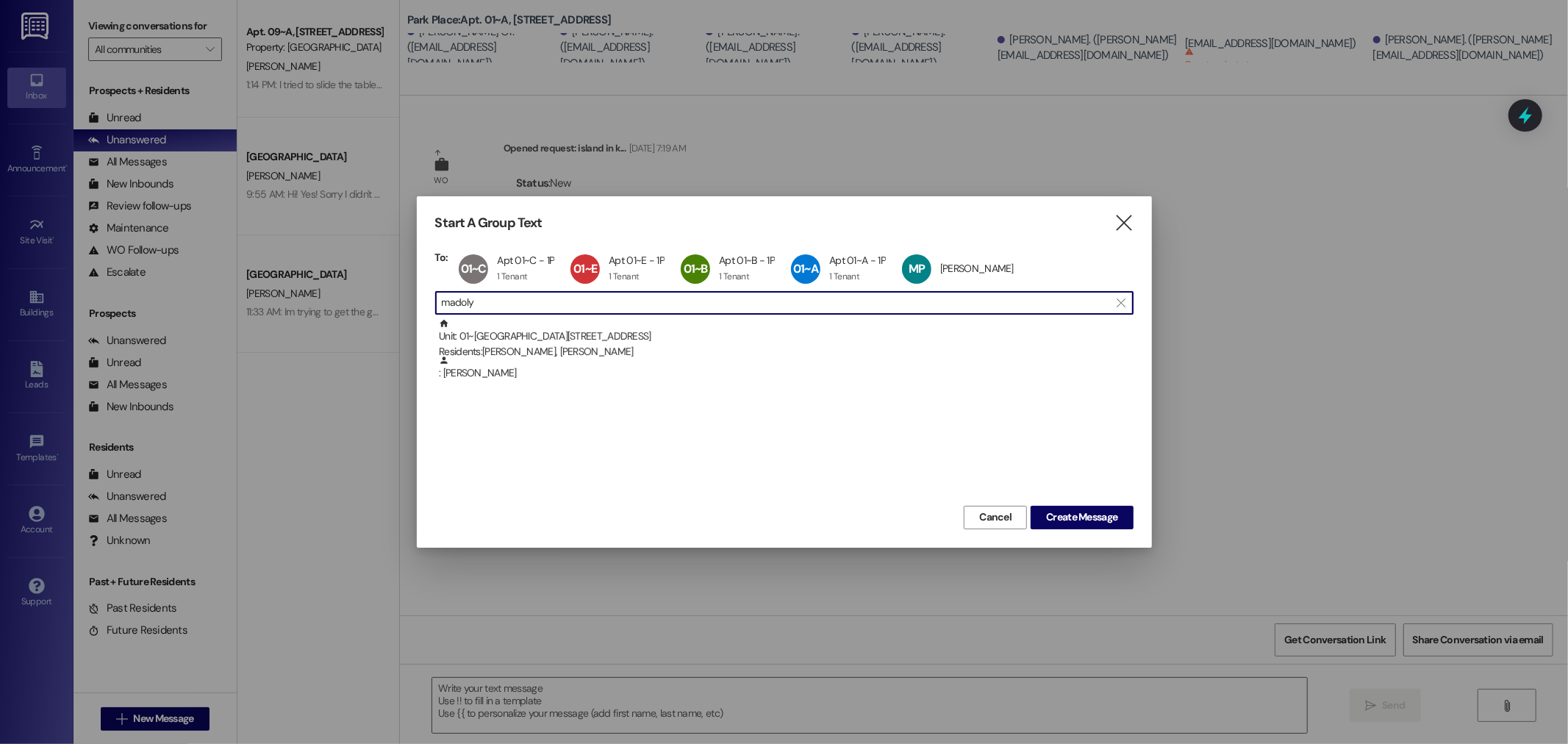
scroll to position [1, 0]
drag, startPoint x: 510, startPoint y: 302, endPoint x: 339, endPoint y: 322, distance: 172.2
click at [339, 321] on div "Start A Group Text  To: 01~C Apt 01~C - 1P Apt 01~C - 1P 1 Tenant 1 Tenant cli…" at bounding box center [784, 372] width 1568 height 744
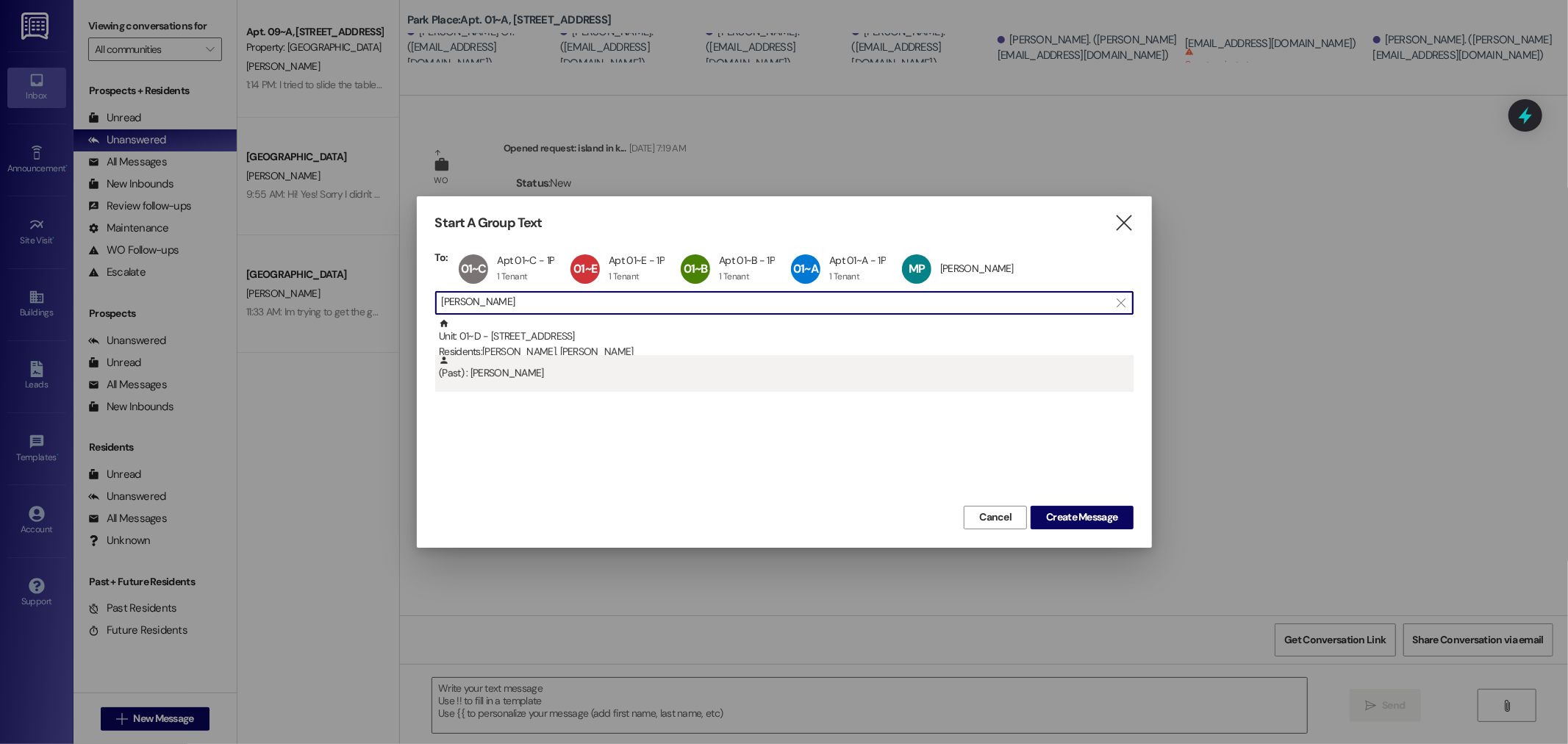
type input "[PERSON_NAME]"
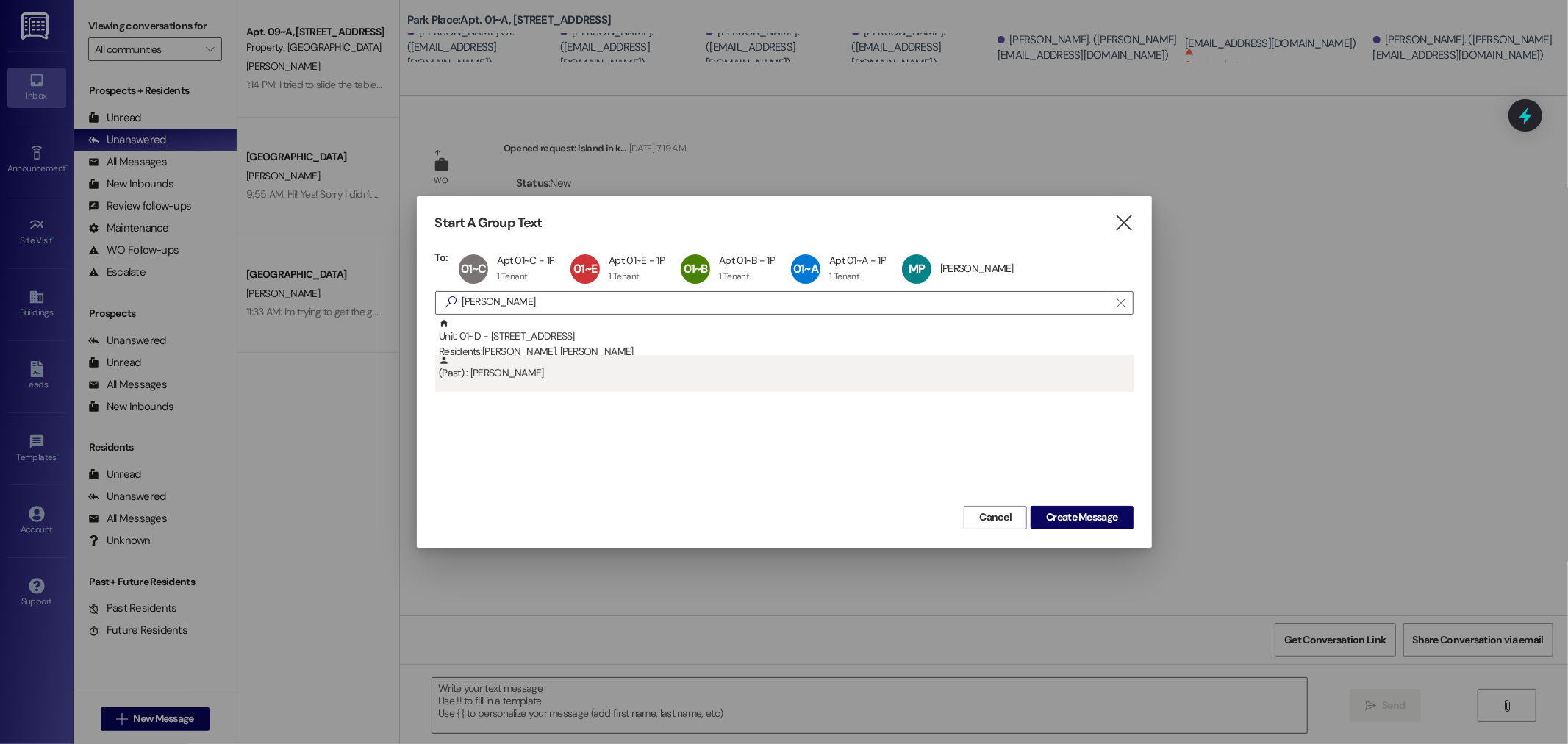
scroll to position [0, 0]
click at [511, 370] on div "(Past) : [PERSON_NAME]" at bounding box center [787, 368] width 695 height 26
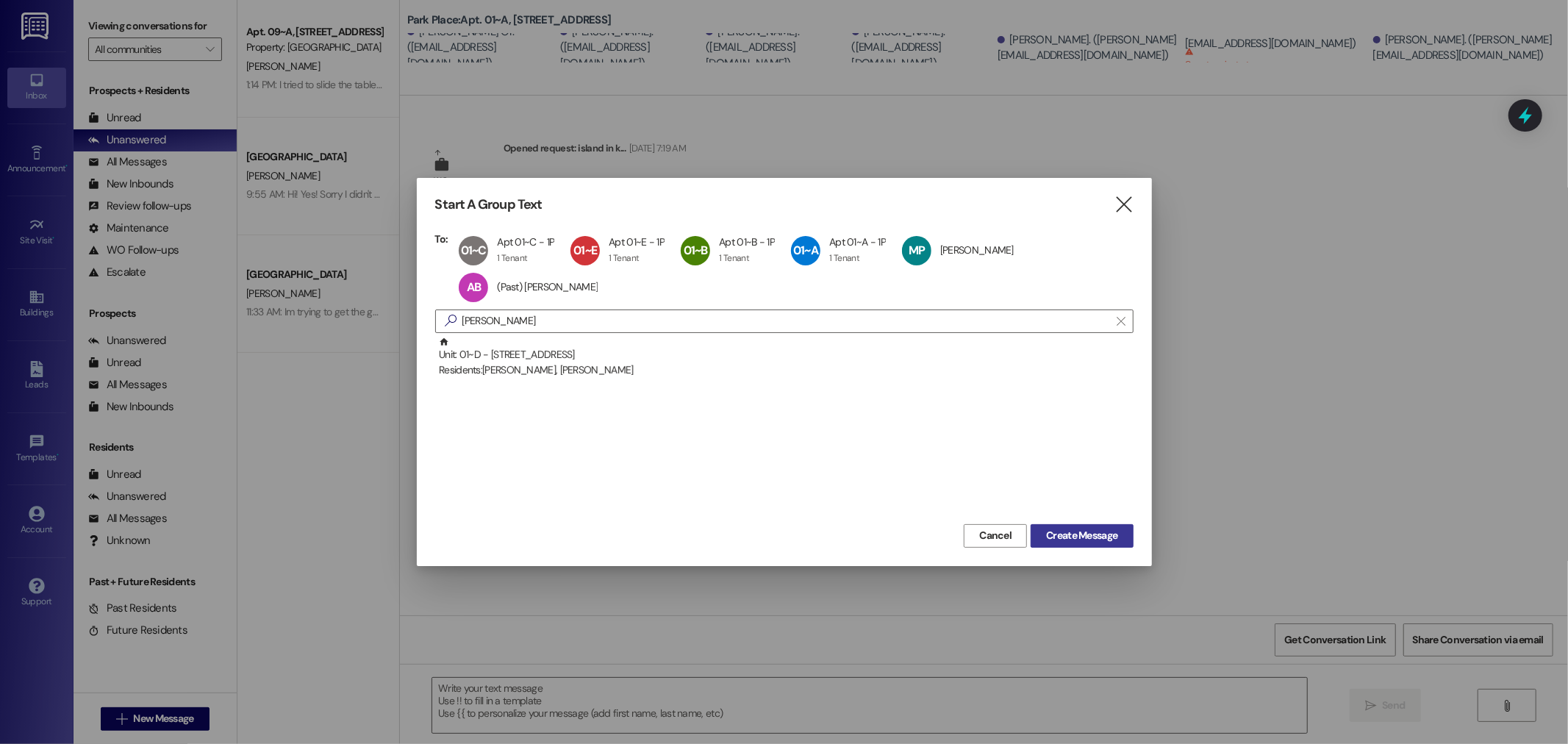
click at [1105, 534] on span "Create Message" at bounding box center [1082, 535] width 71 height 15
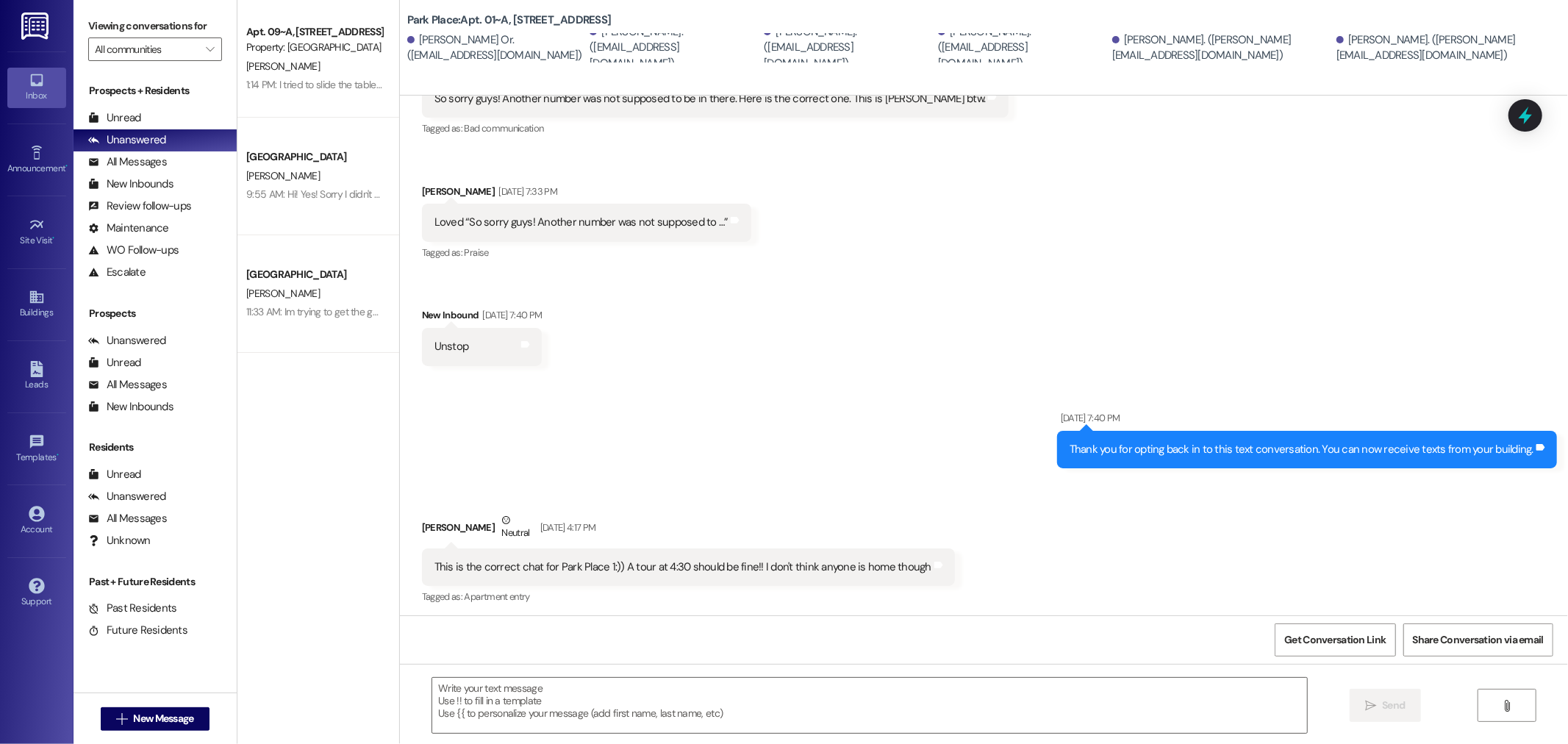
scroll to position [238, 0]
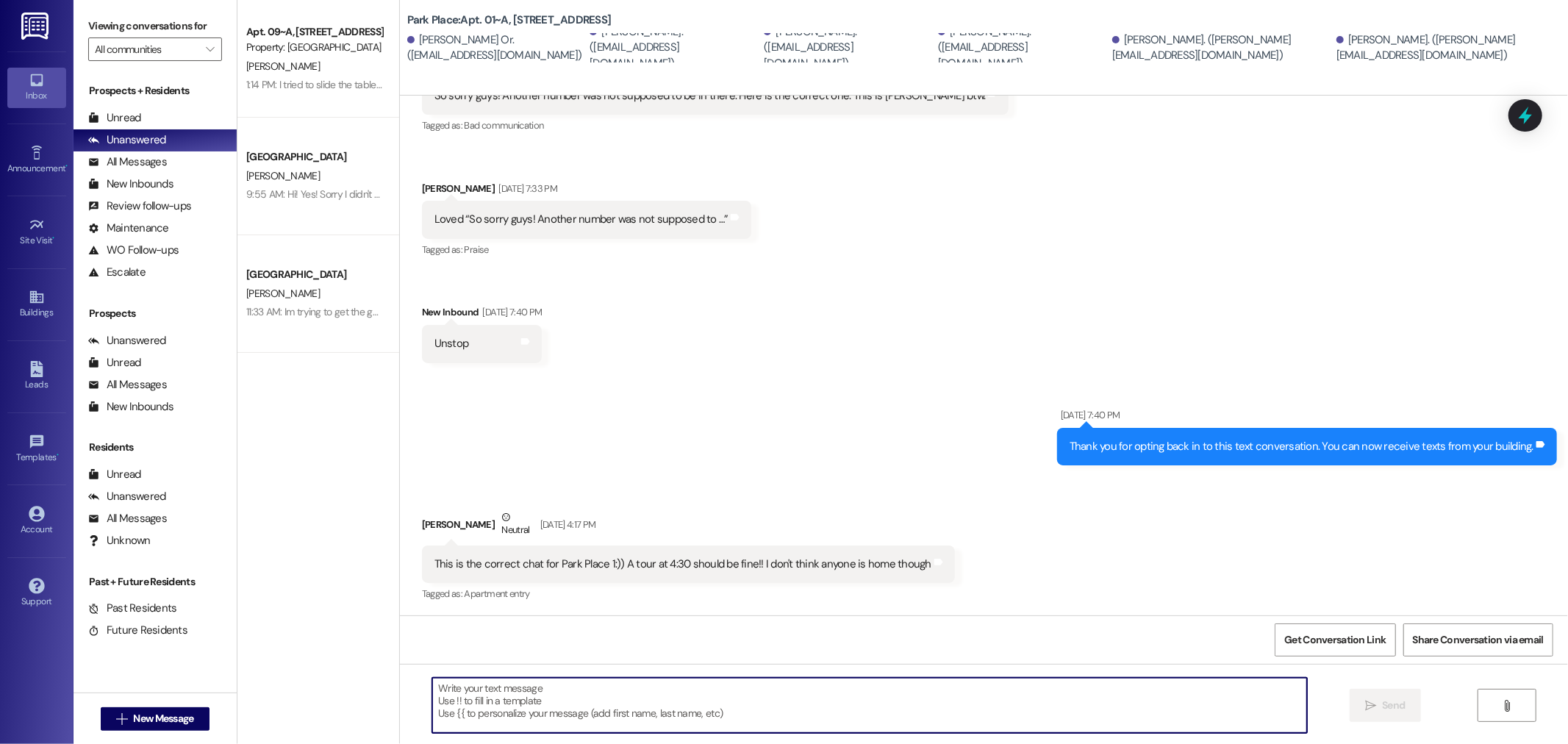
click at [472, 731] on textarea at bounding box center [870, 706] width 875 height 55
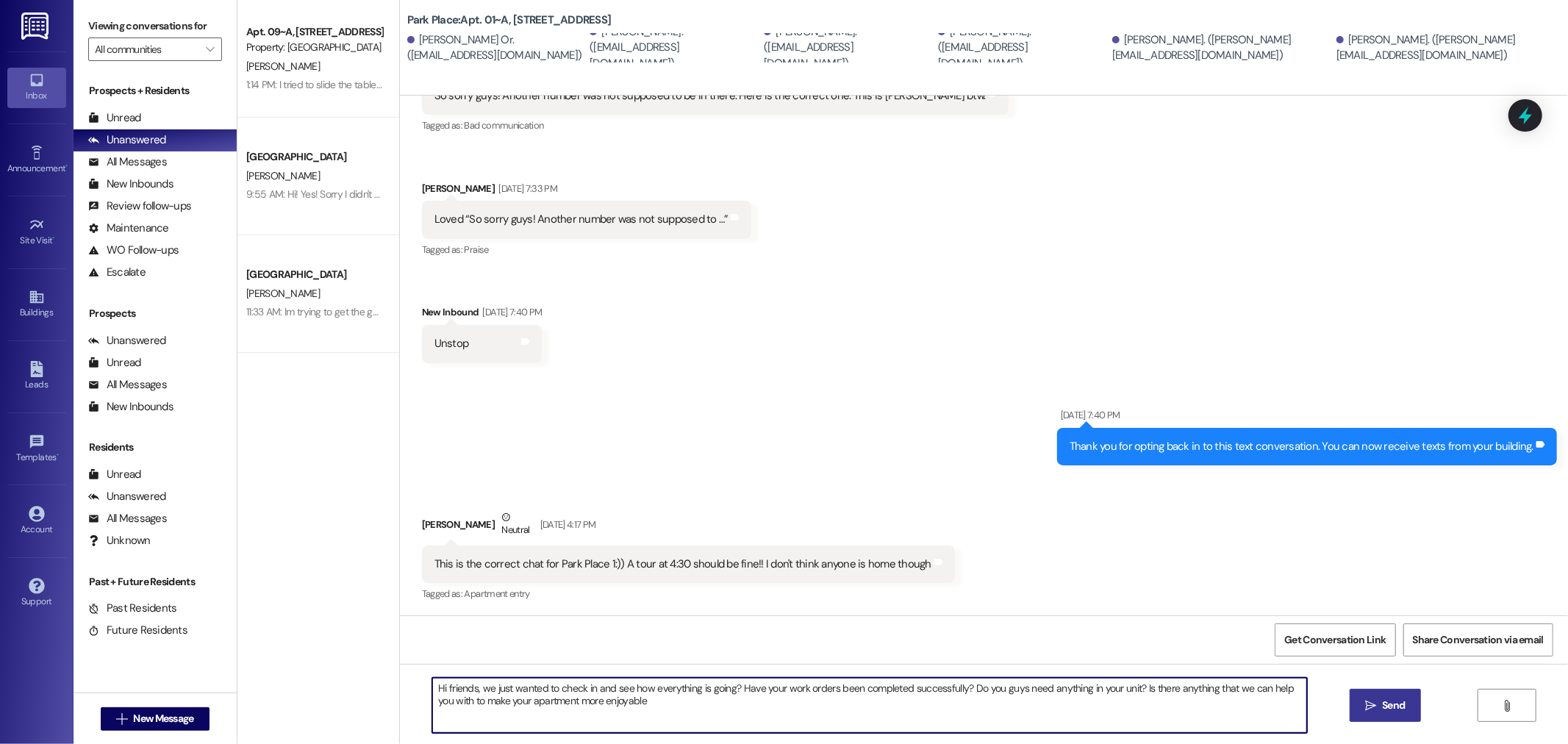
type textarea "Hi friends, we just wanted to check in and see how everything is going? Have yo…"
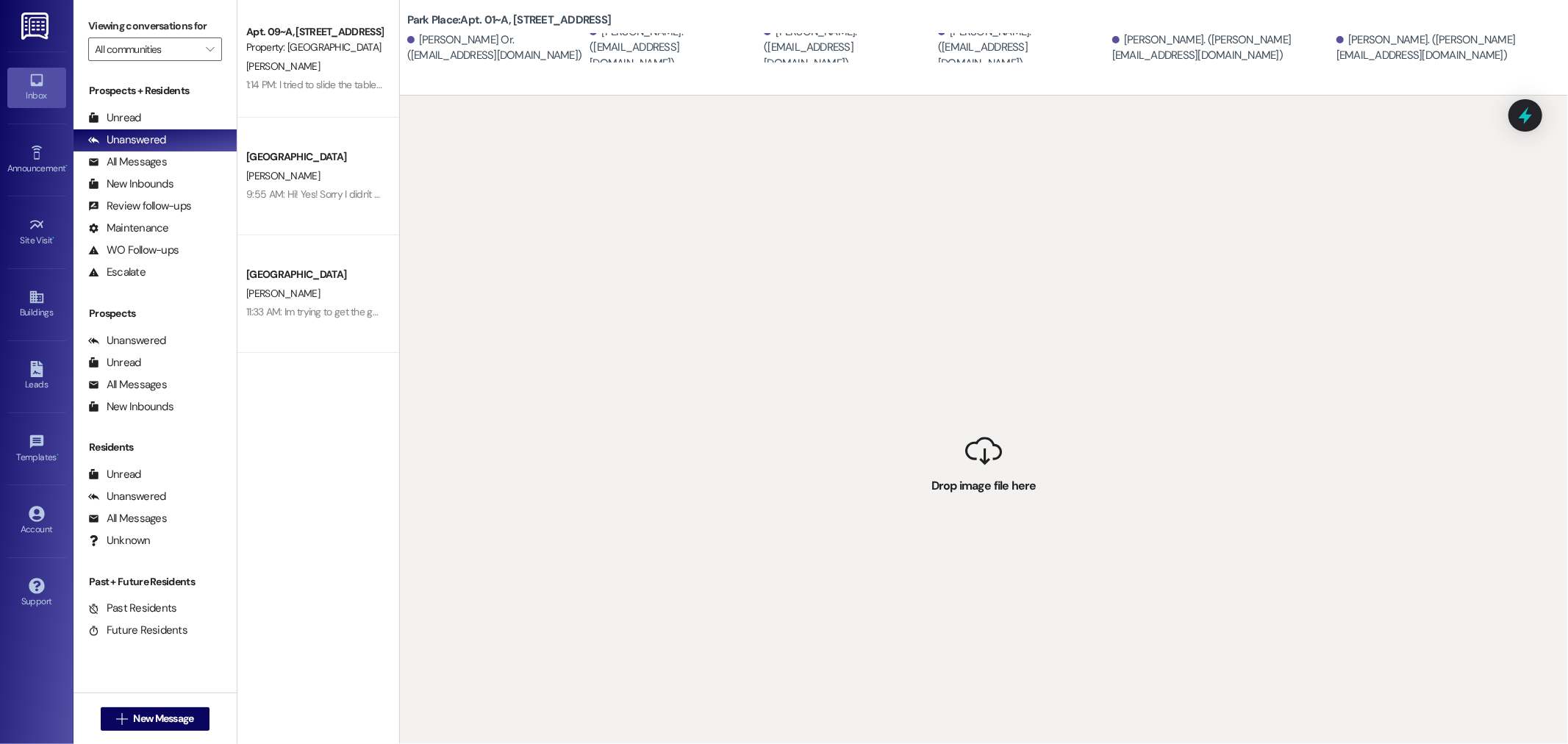
click at [1350, 359] on div " Drop image file here" at bounding box center [984, 468] width 1168 height 744
drag, startPoint x: 1511, startPoint y: 274, endPoint x: 1201, endPoint y: 237, distance: 312.2
click at [1201, 237] on div " Drop image file here" at bounding box center [984, 468] width 1168 height 744
click at [990, 378] on div " Drop image file here" at bounding box center [984, 468] width 1168 height 744
drag, startPoint x: 680, startPoint y: 475, endPoint x: 684, endPoint y: 495, distance: 20.4
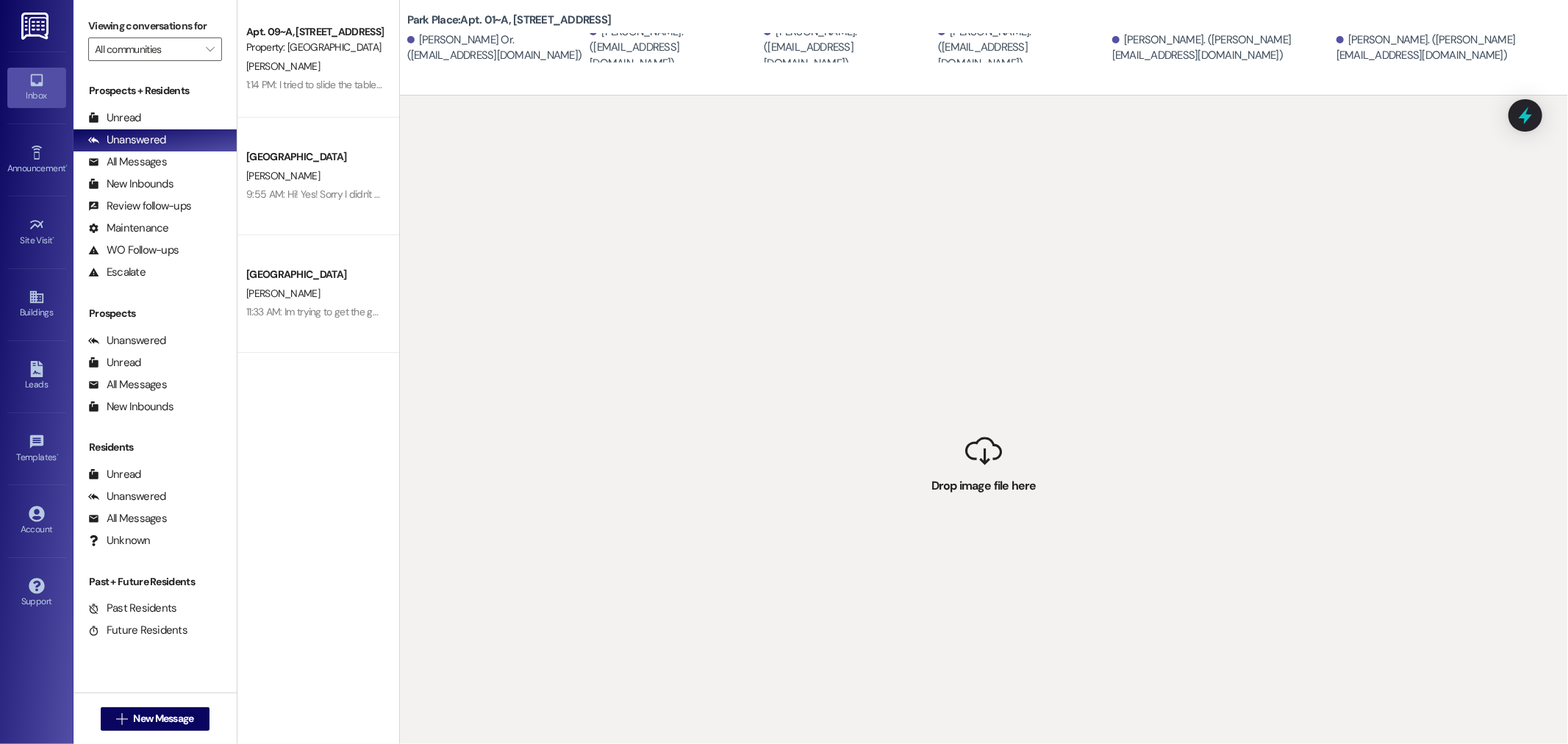
click at [684, 495] on div " Drop image file here" at bounding box center [984, 468] width 1168 height 744
click at [140, 718] on span "New Message" at bounding box center [163, 719] width 60 height 15
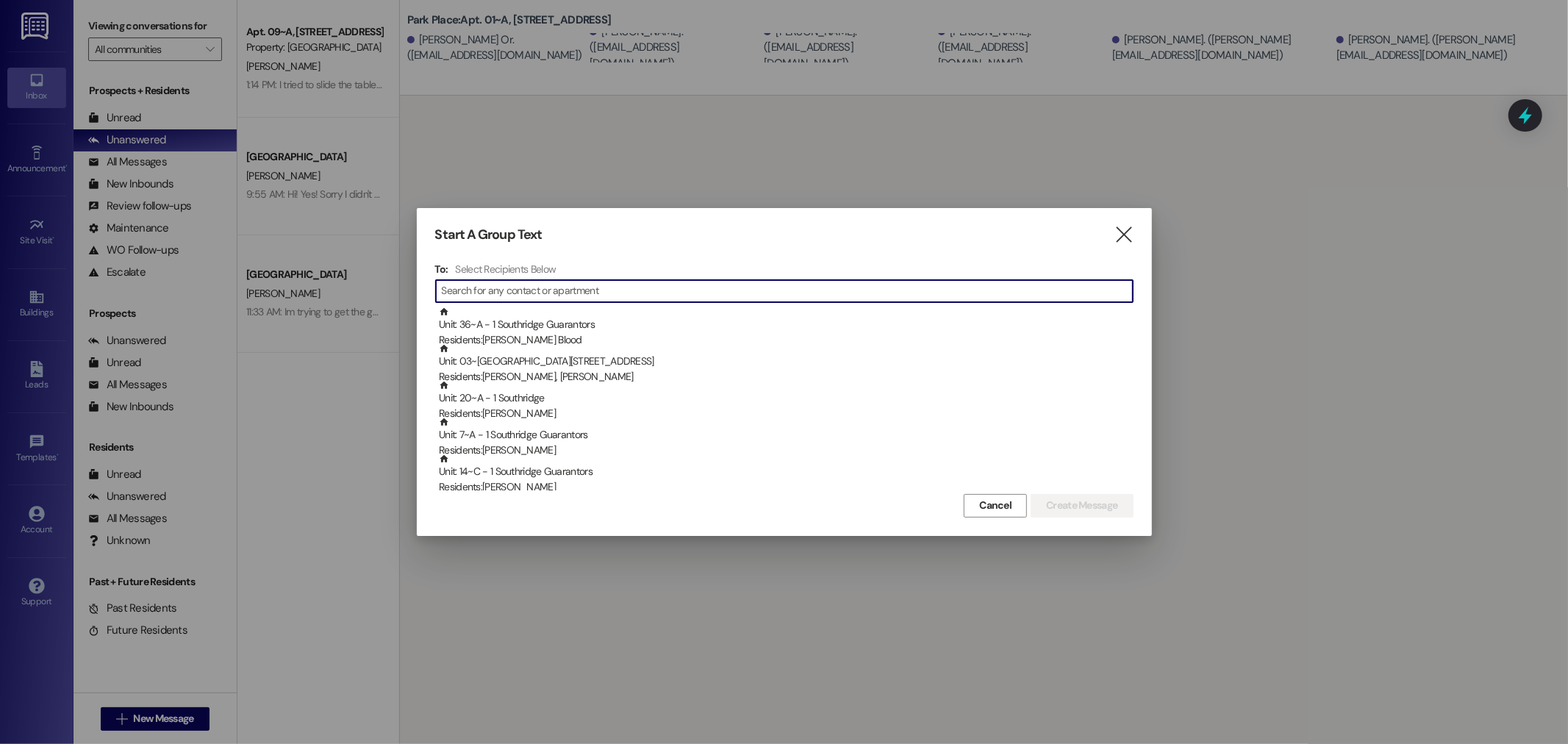
click at [495, 292] on input at bounding box center [787, 291] width 691 height 20
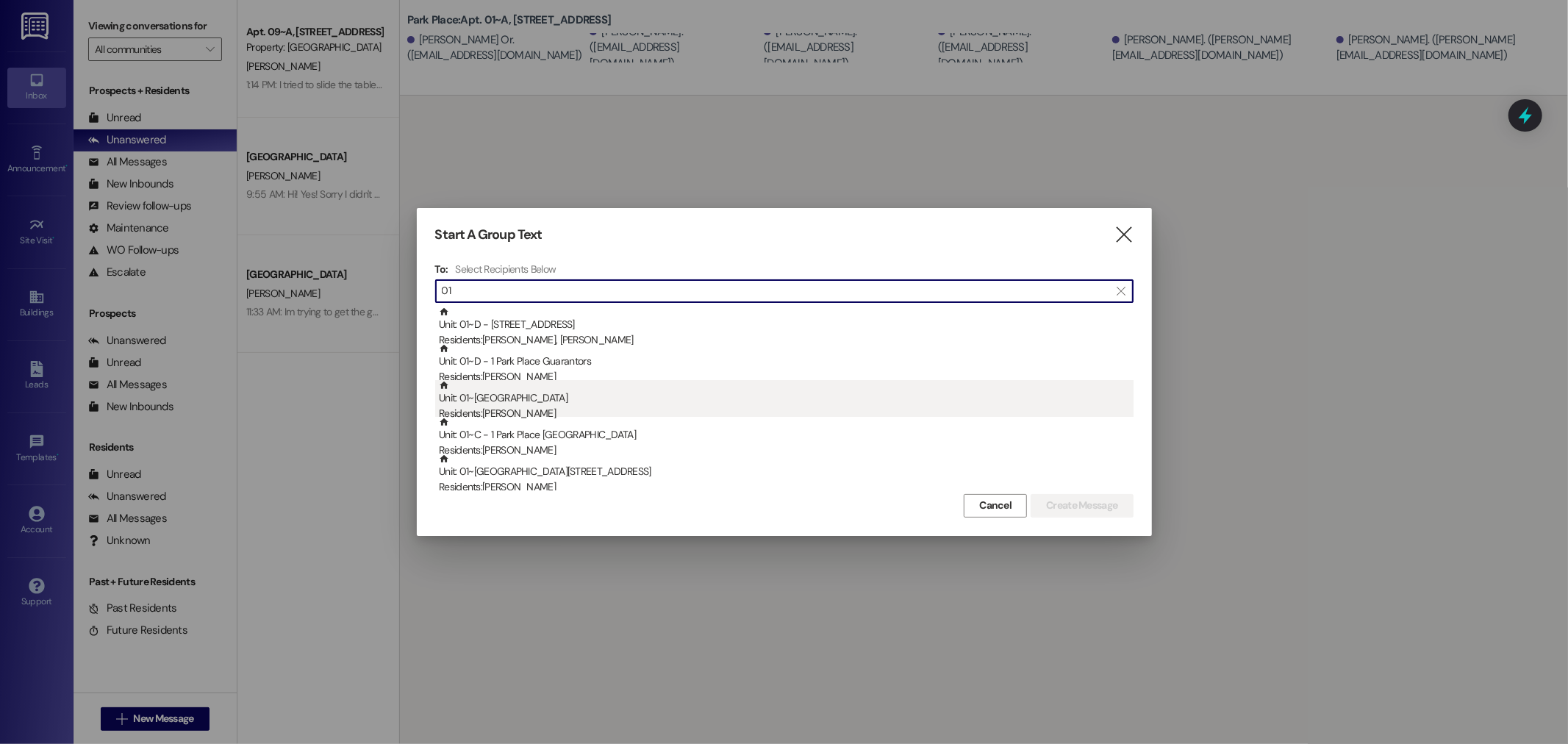
type input "01"
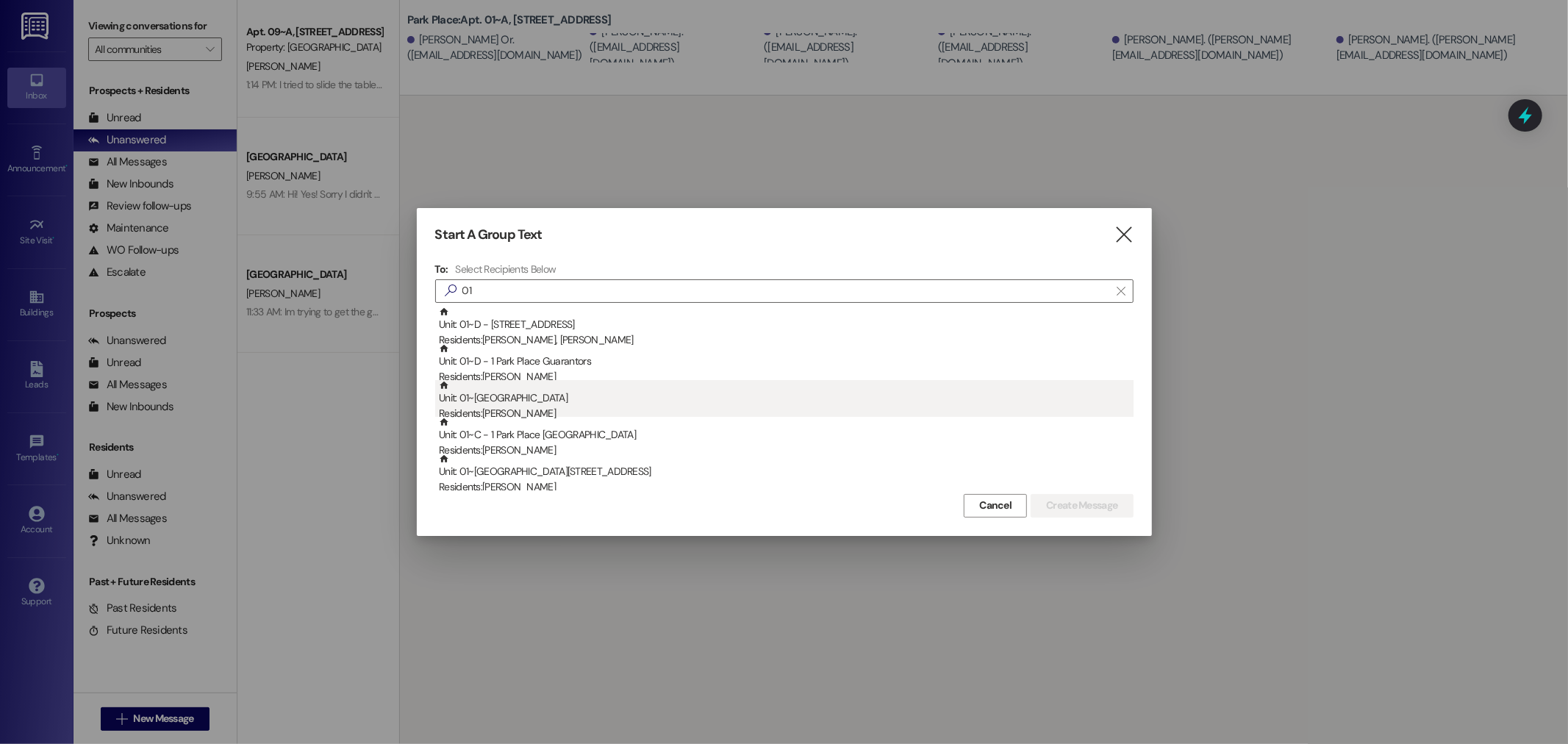
click at [516, 402] on div "Unit: 01~C - 1 Park Place Residents: [PERSON_NAME]" at bounding box center [787, 401] width 695 height 42
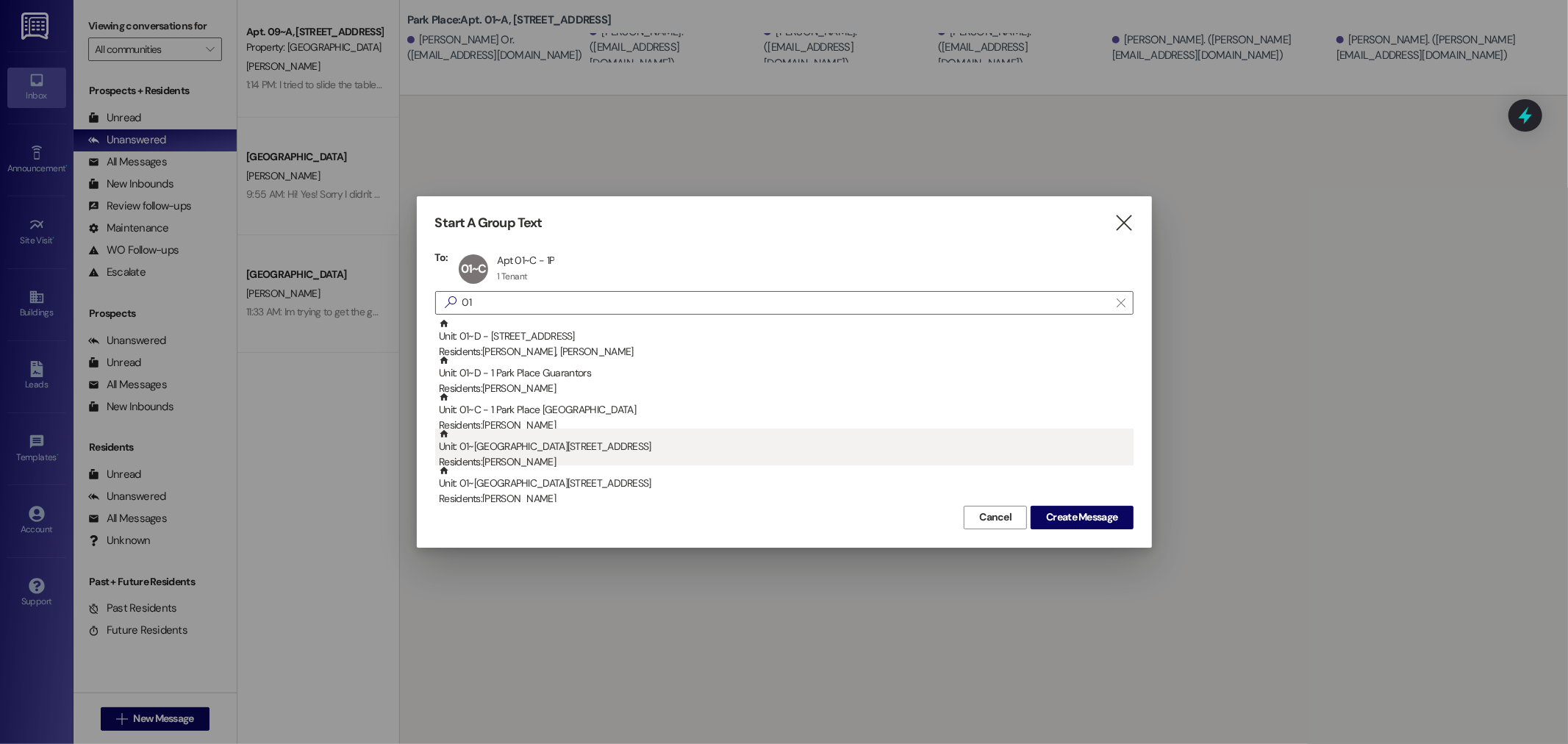
click at [528, 449] on div "Unit: 01~E - 1 Park Place Residents: [PERSON_NAME]" at bounding box center [787, 450] width 695 height 42
click at [528, 451] on div "Unit: 01~B - 1 Park Place Residents: [PERSON_NAME]" at bounding box center [787, 450] width 695 height 42
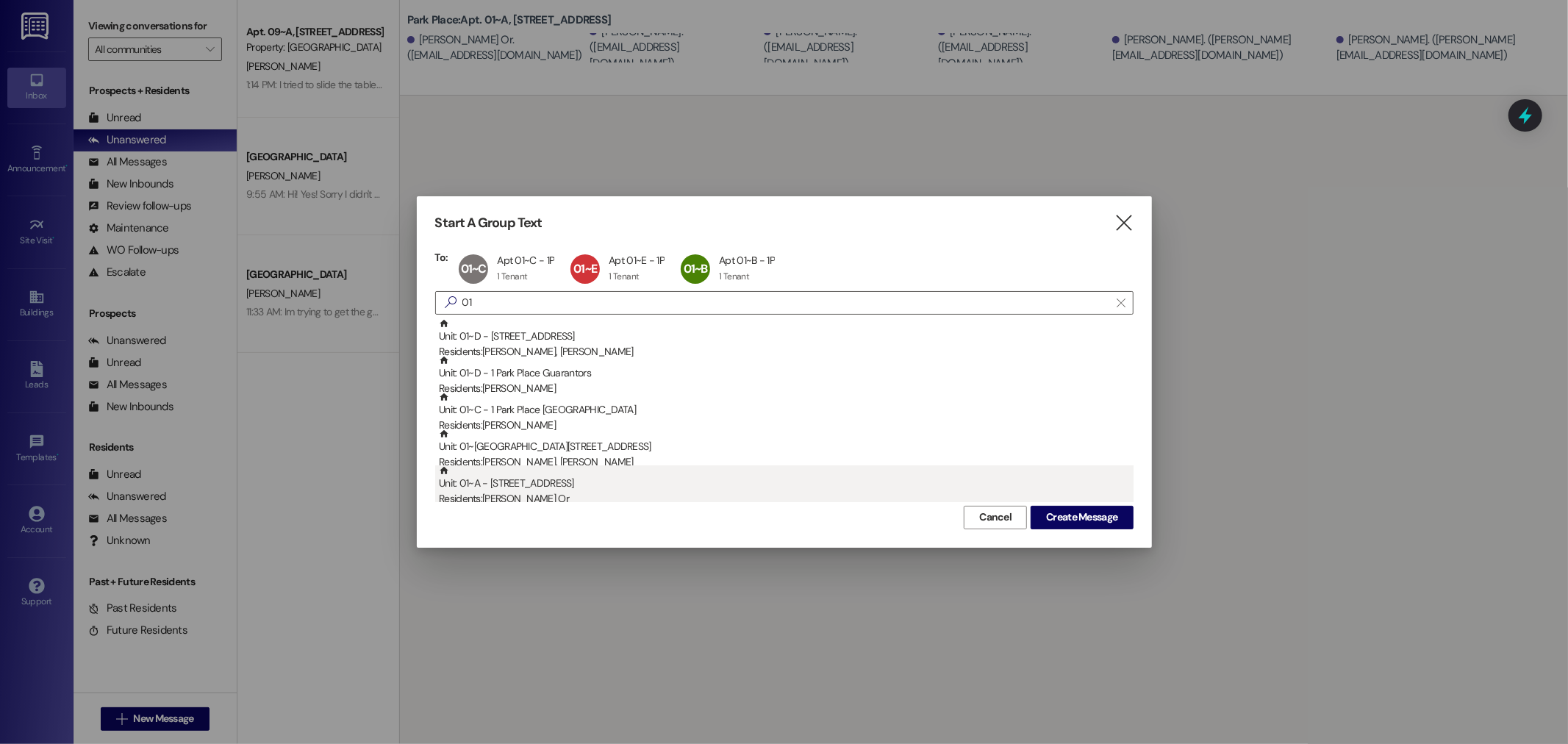
click at [532, 495] on div "Residents: [PERSON_NAME] Or" at bounding box center [787, 499] width 695 height 15
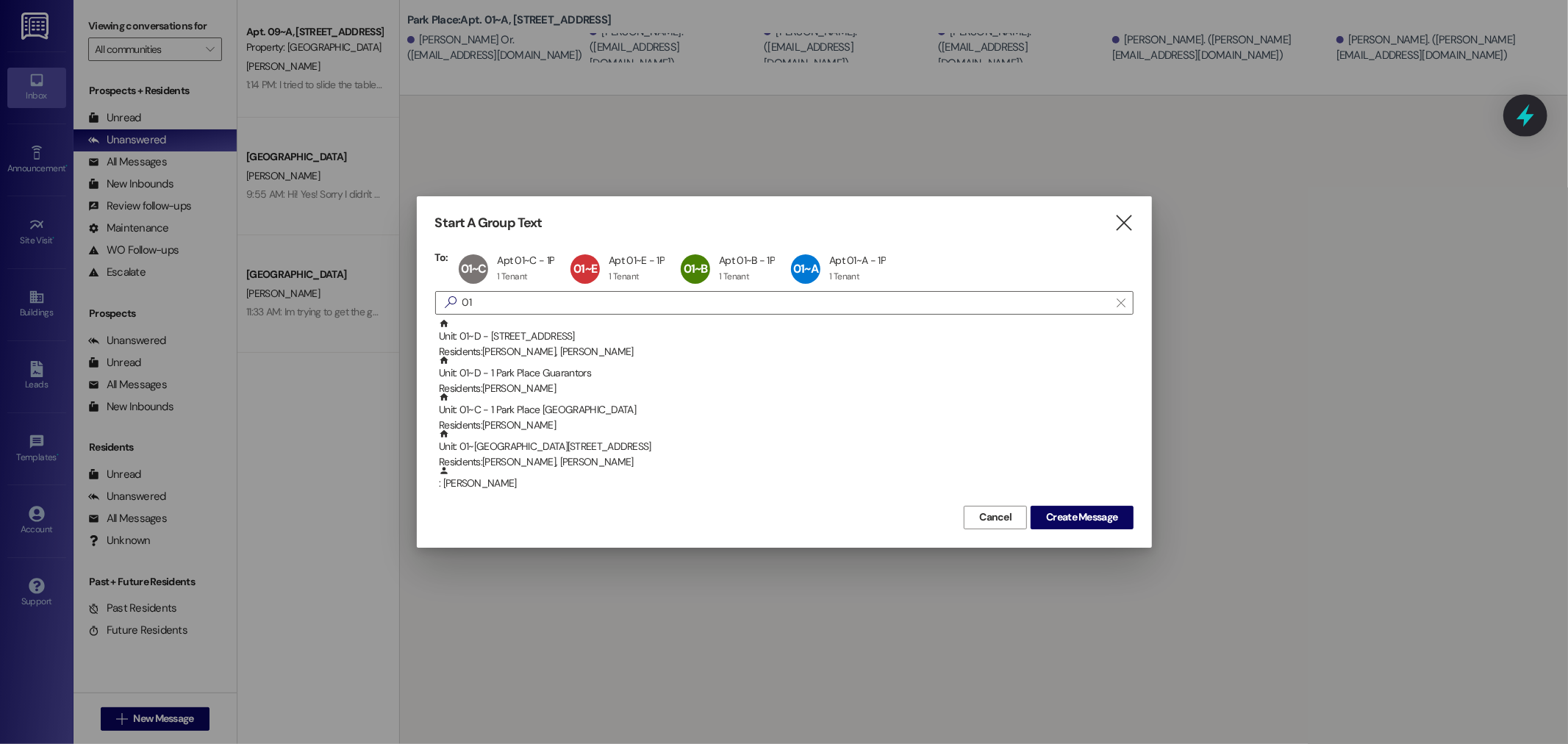
click at [1534, 111] on icon at bounding box center [1526, 115] width 25 height 25
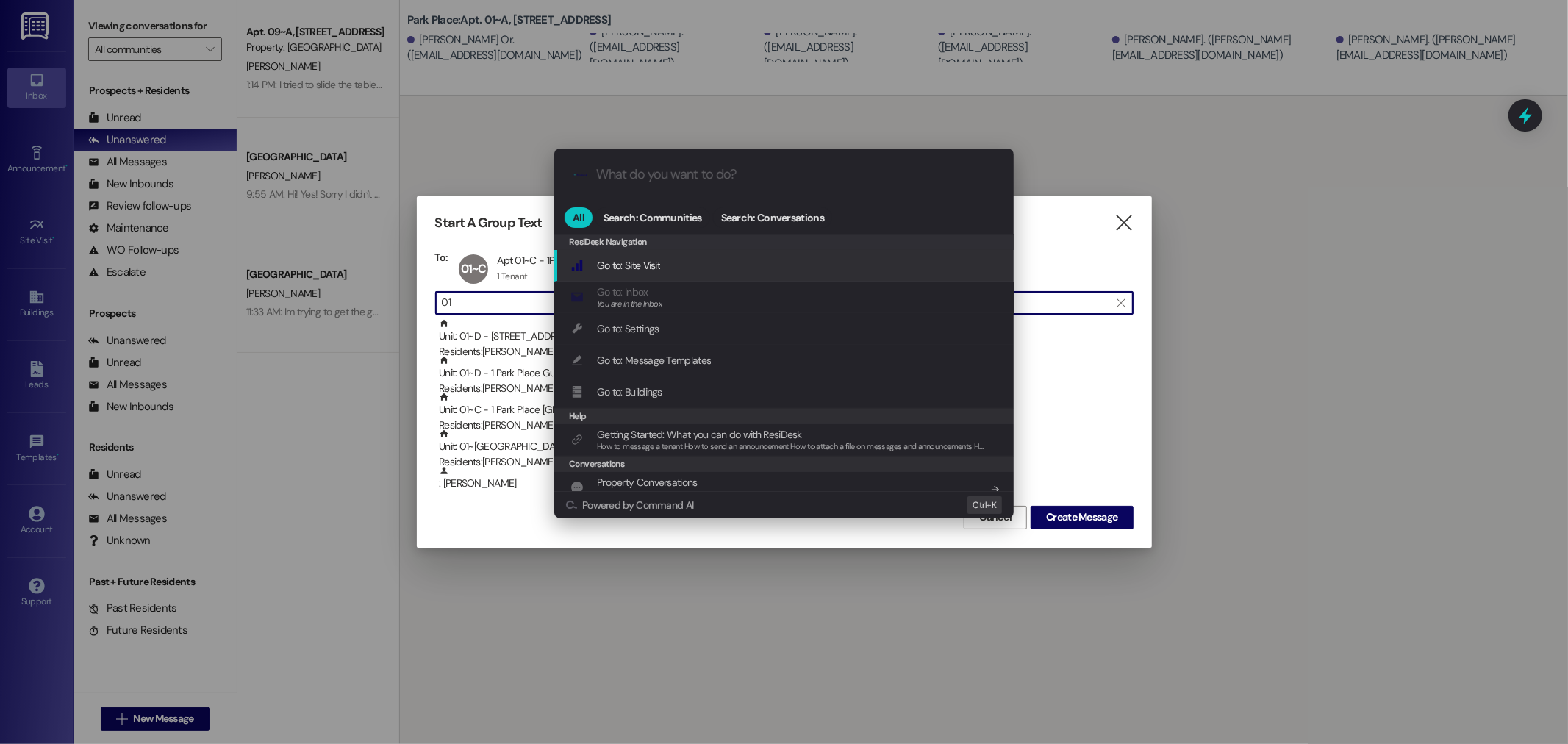
click at [1277, 187] on div ".cls-1{fill:#0a055f;}.cls-2{fill:#0cc4c4;} resideskLogoBlueOrange All Search: C…" at bounding box center [784, 372] width 1568 height 744
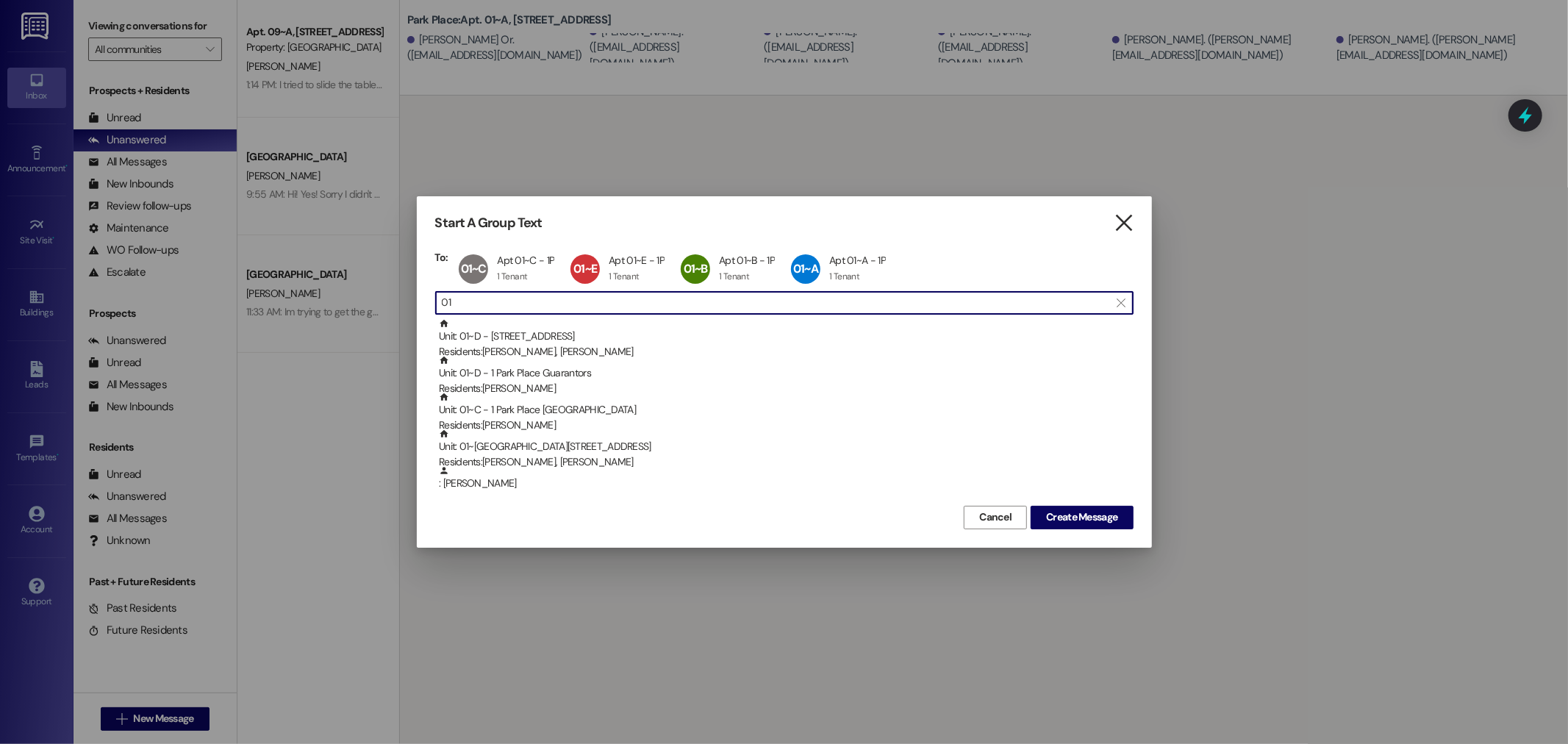
click at [1115, 219] on icon "" at bounding box center [1124, 223] width 19 height 15
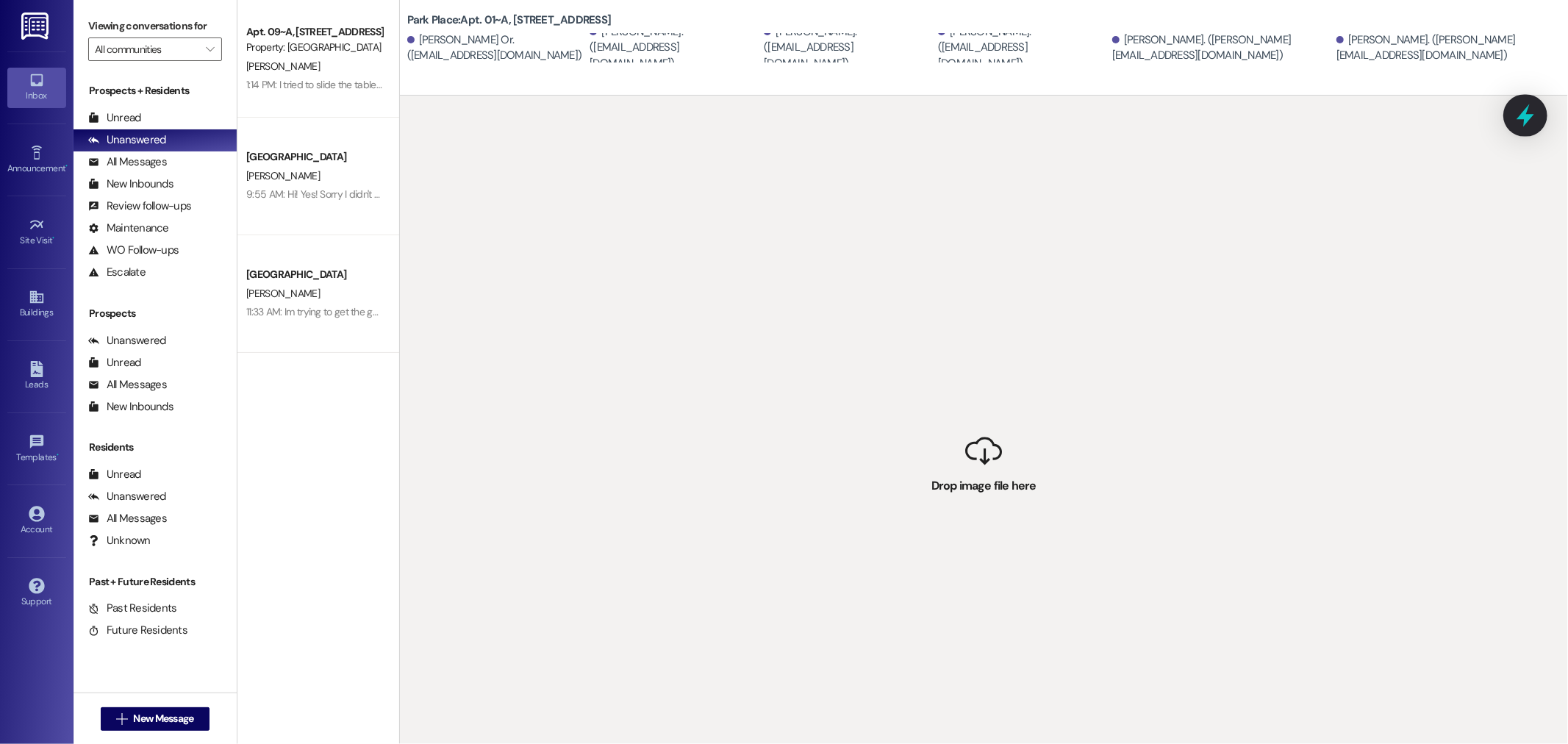
click at [1524, 106] on icon at bounding box center [1526, 115] width 25 height 25
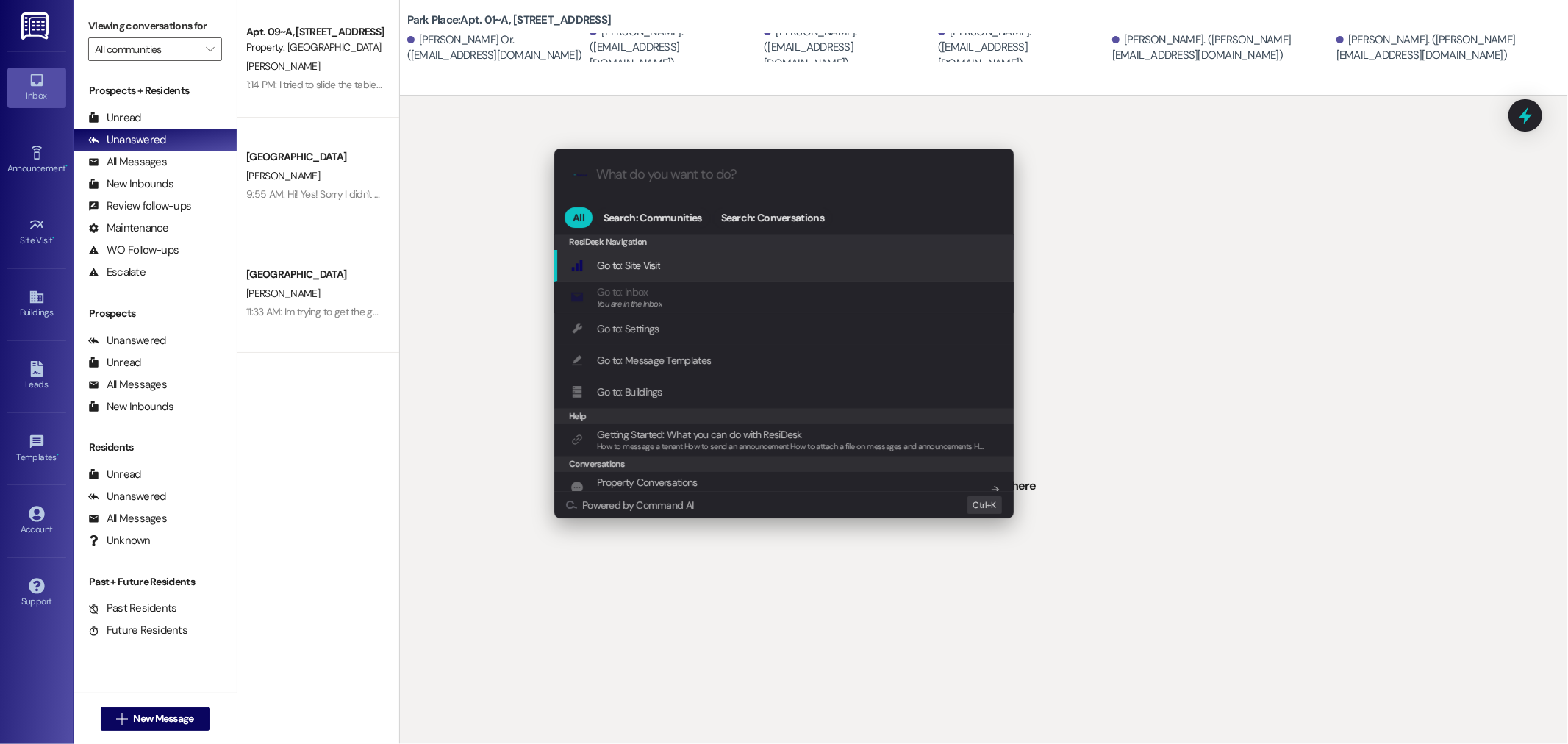
click at [629, 180] on input "What do you want to do?" at bounding box center [796, 175] width 400 height 15
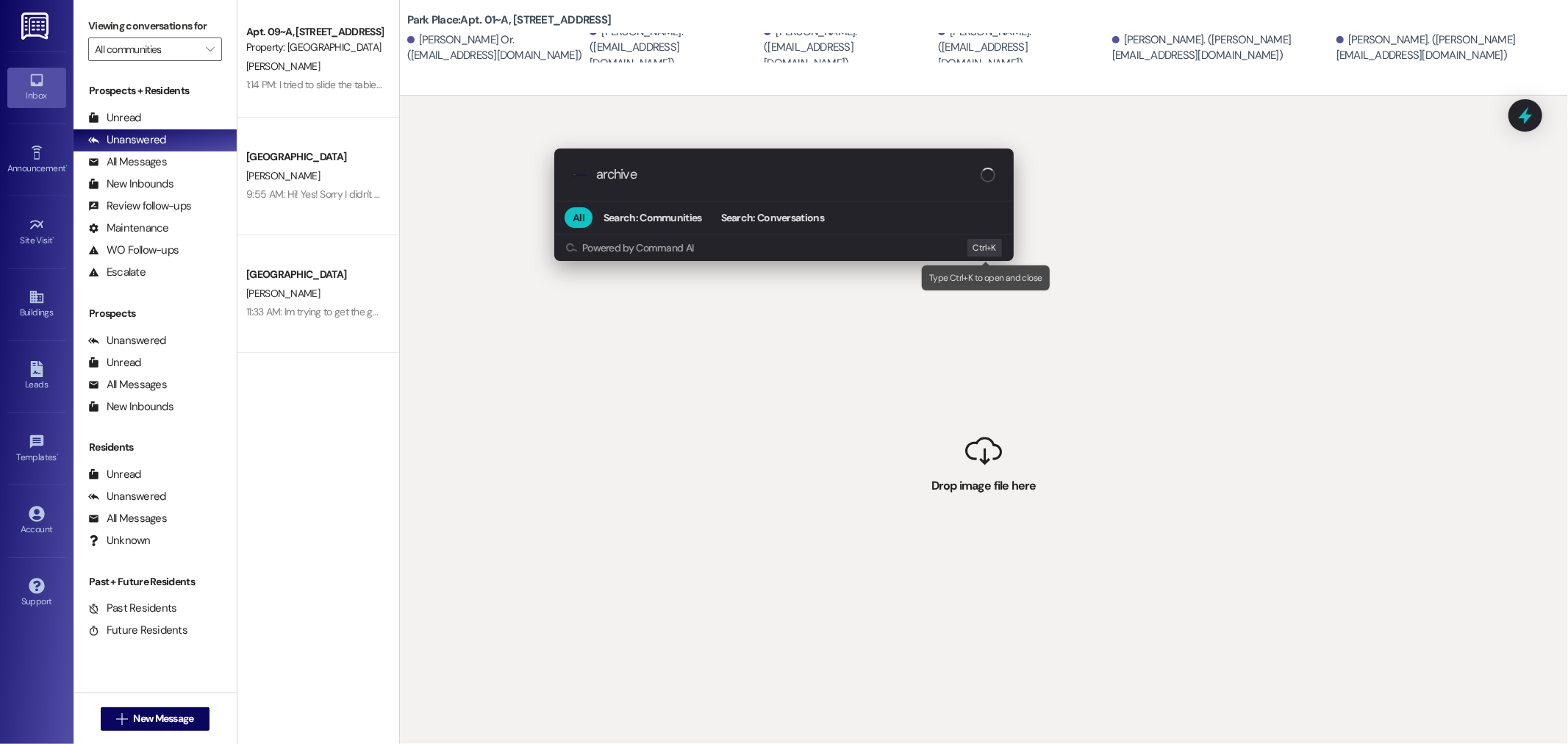
type input "archive"
click at [987, 246] on span "Ctrl+" at bounding box center [983, 248] width 19 height 15
click at [1189, 237] on div ".cls-1{fill:#0a055f;}.cls-2{fill:#0cc4c4;} resideskLogoBlueOrange archive All S…" at bounding box center [784, 372] width 1568 height 744
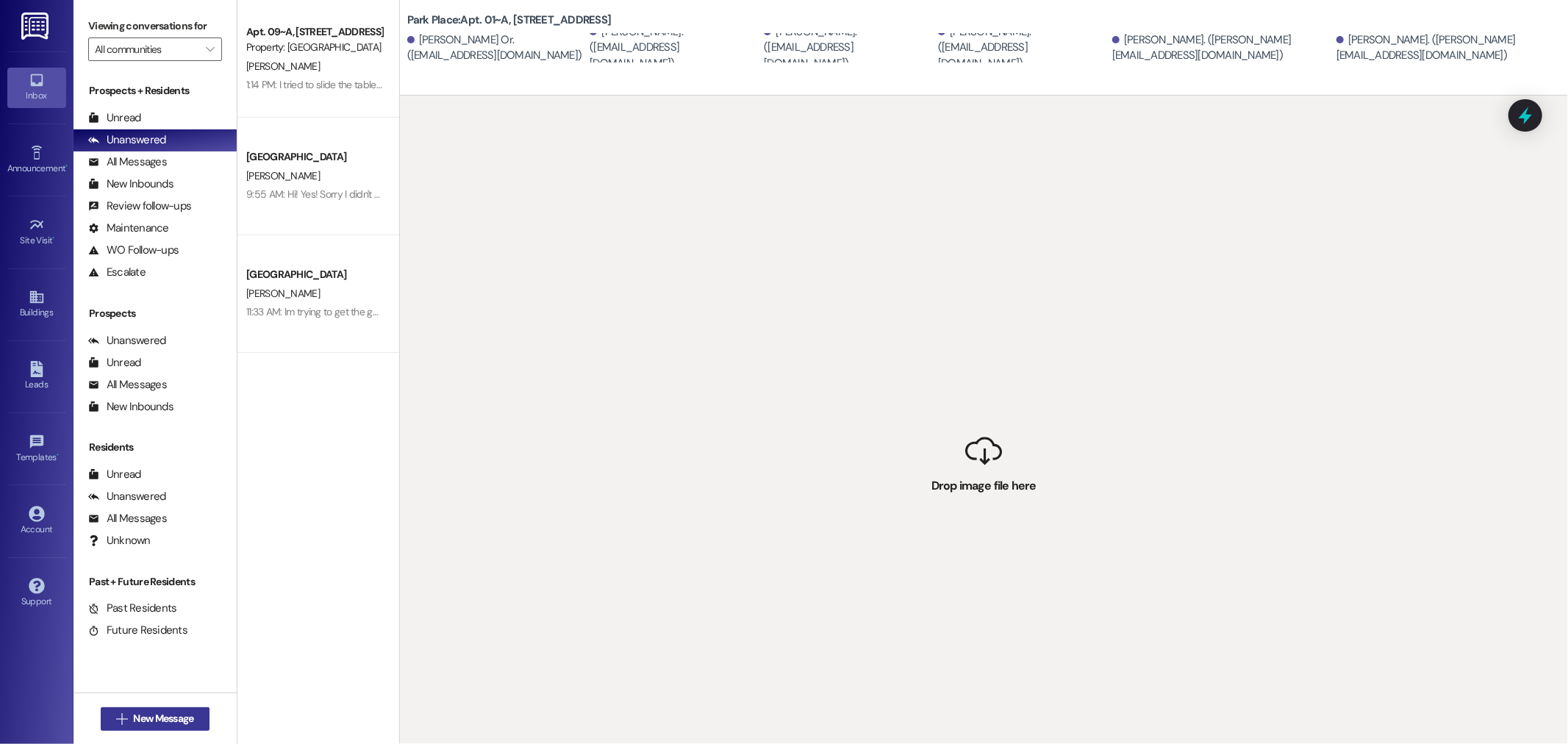
click at [158, 713] on span "New Message" at bounding box center [163, 719] width 60 height 15
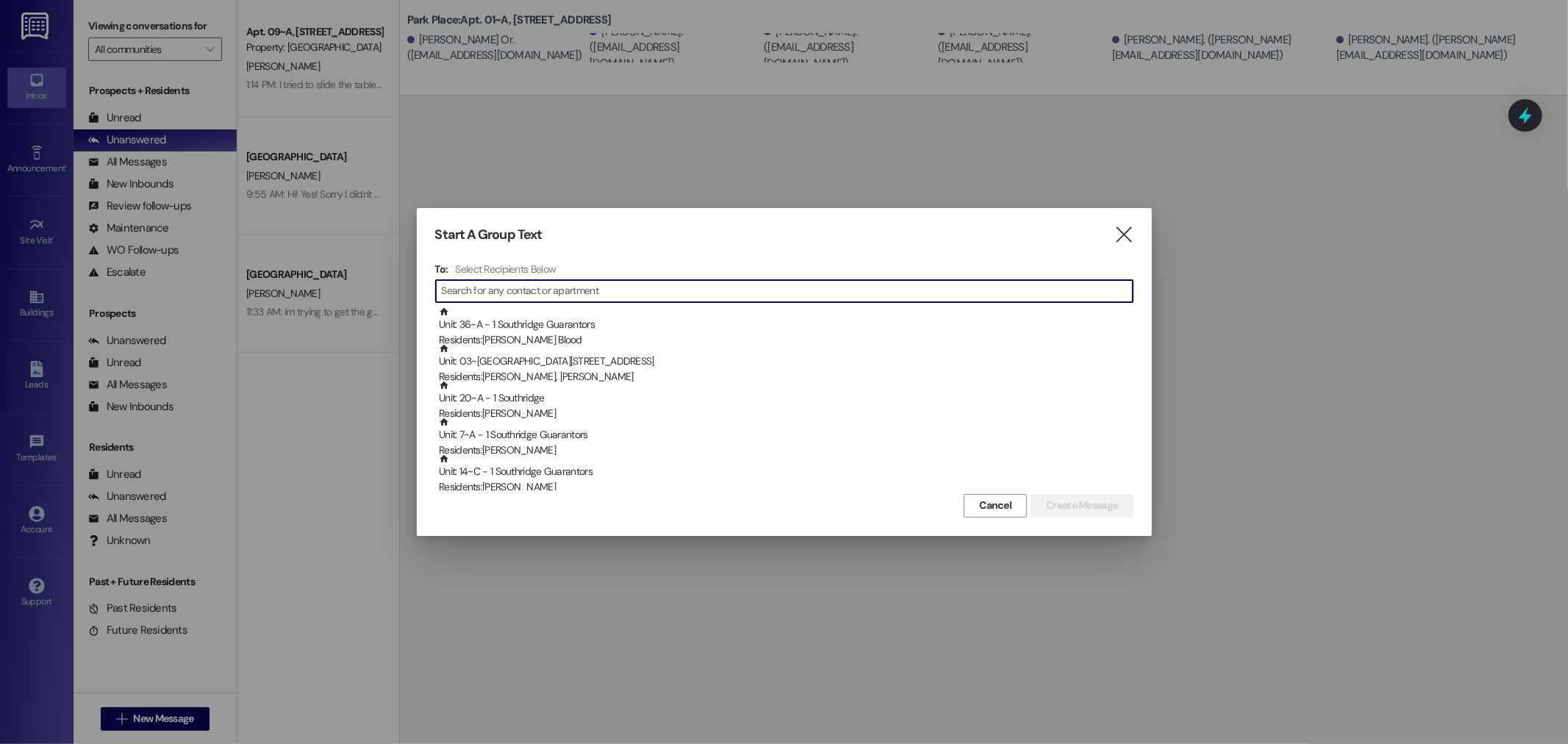
click at [462, 292] on input at bounding box center [787, 291] width 691 height 20
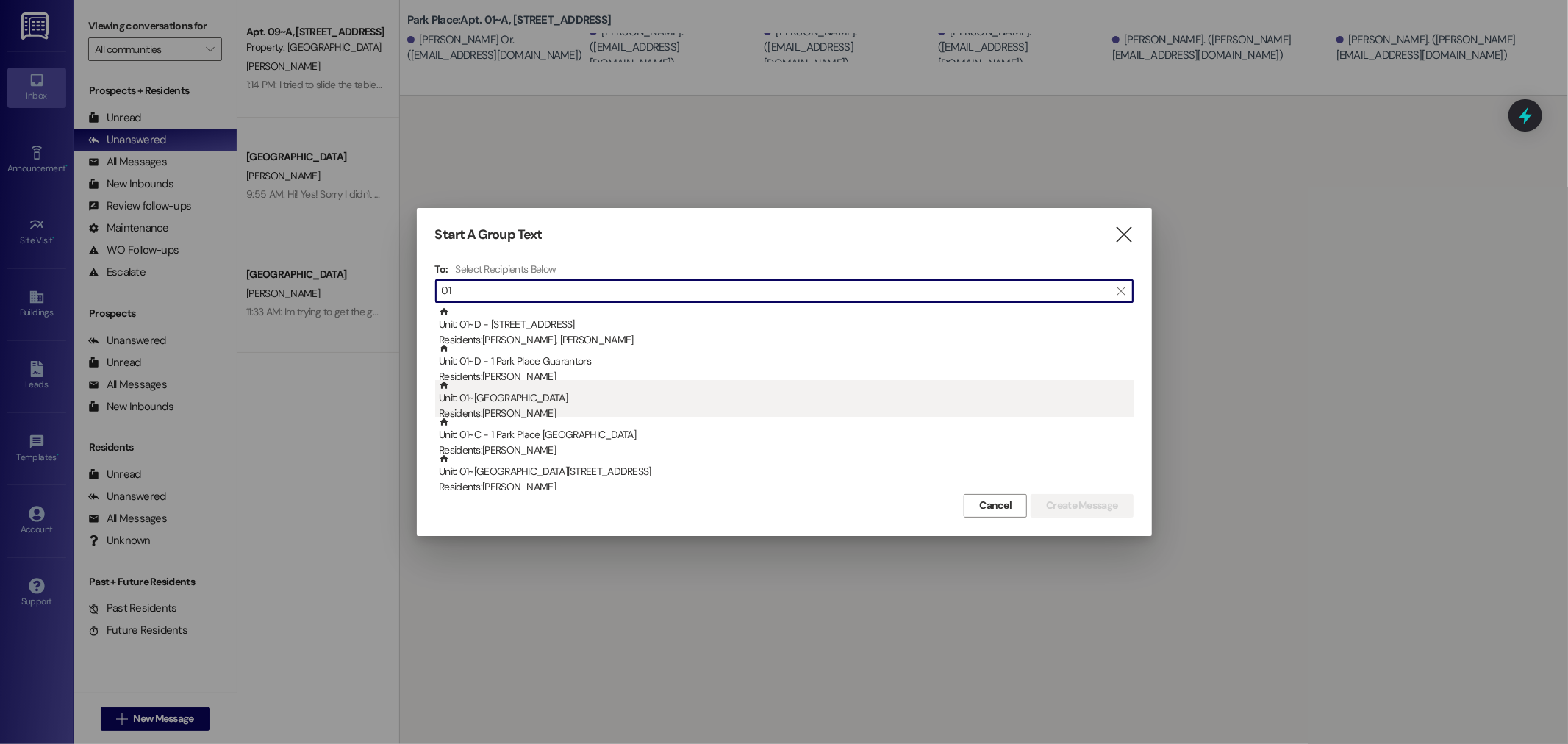
type input "01"
click at [510, 400] on div "Unit: 01~C - 1 Park Place Residents: [PERSON_NAME]" at bounding box center [787, 401] width 695 height 42
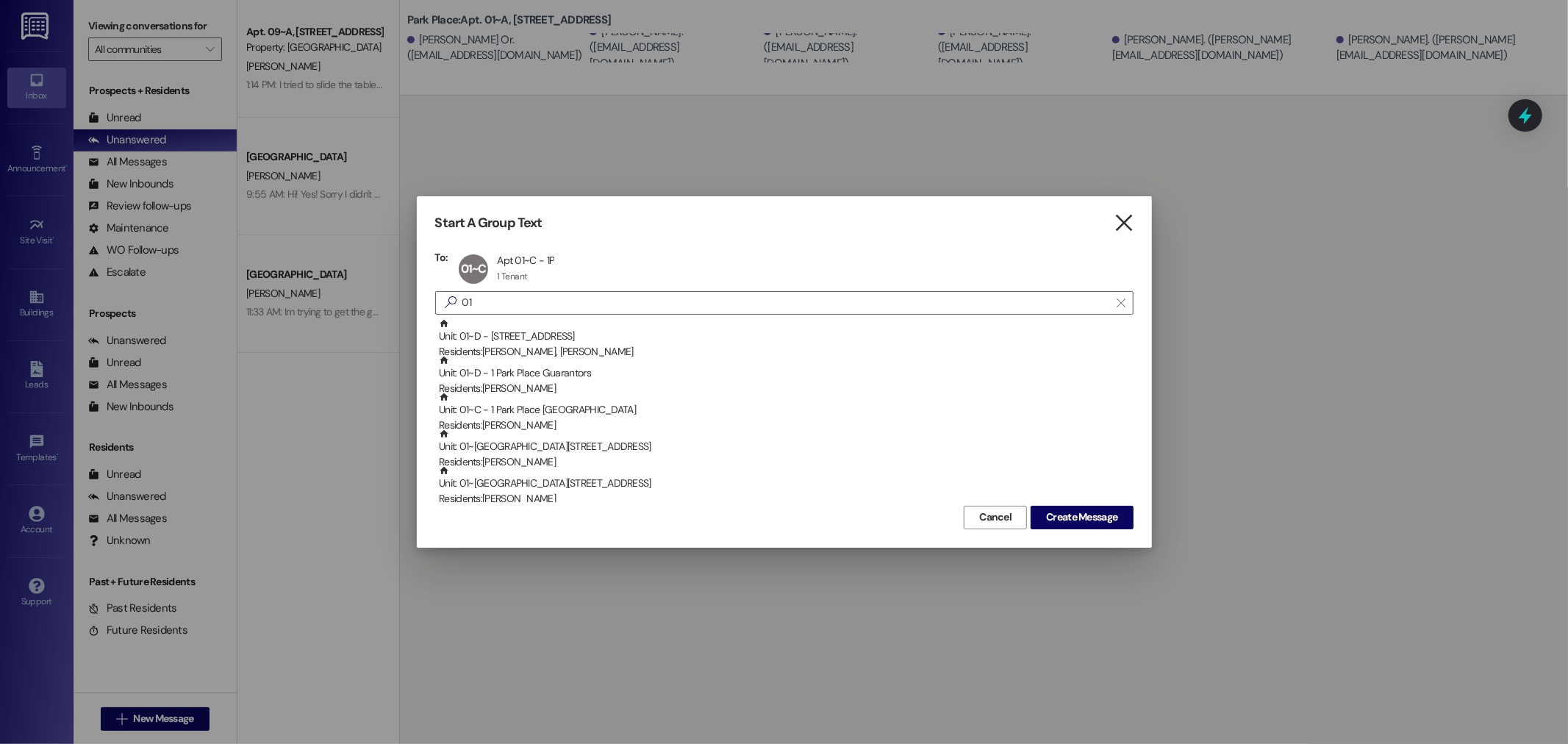
click at [1122, 222] on icon "" at bounding box center [1124, 223] width 19 height 15
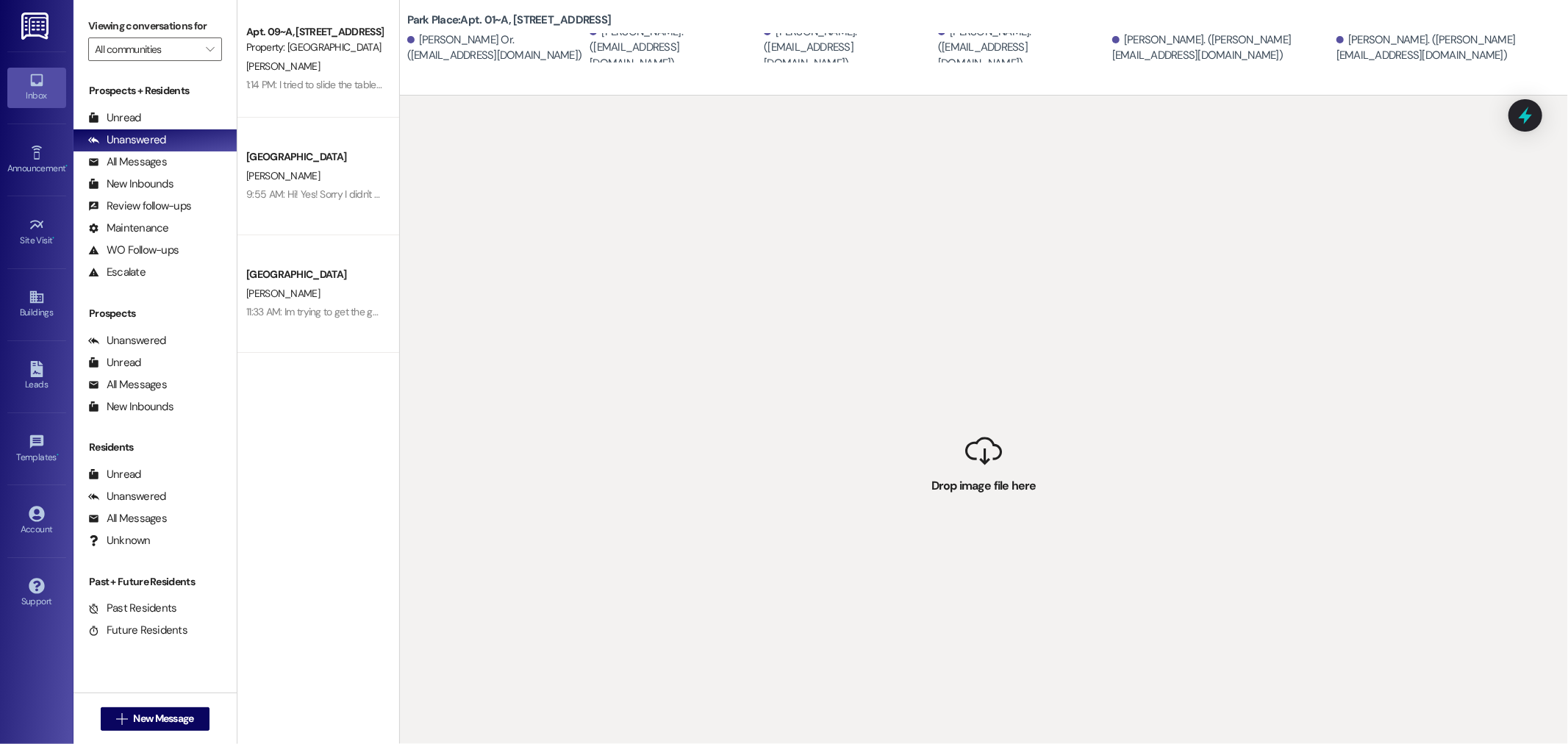
click at [560, 592] on div " Drop image file here" at bounding box center [984, 468] width 1168 height 744
click at [369, 621] on div "Apt. 09~A, [STREET_ADDRESS] Property: [GEOGRAPHIC_DATA][PERSON_NAME] 1:14 PM: I…" at bounding box center [317, 320] width 162 height 640
